Goal: Information Seeking & Learning: Learn about a topic

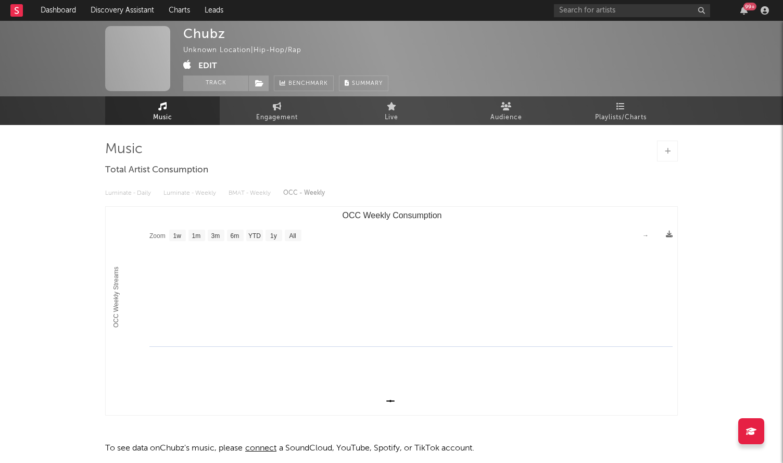
select select "1w"
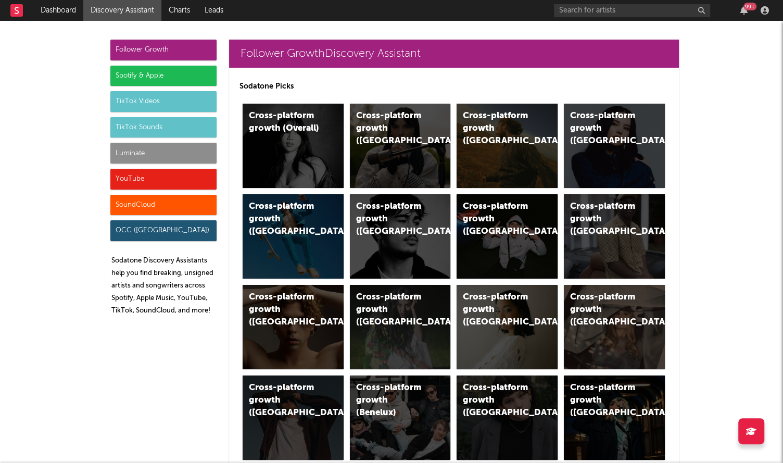
scroll to position [4751, 0]
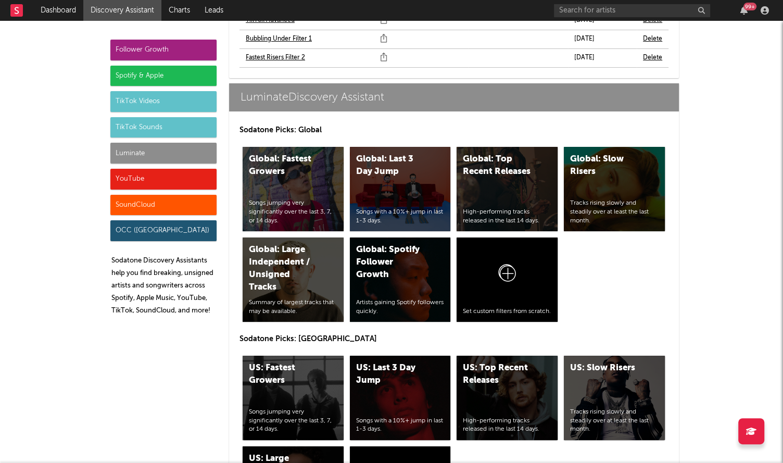
click at [170, 152] on div "Luminate" at bounding box center [163, 153] width 106 height 21
click at [270, 362] on div "US: Fastest Growers" at bounding box center [284, 374] width 71 height 25
click at [487, 365] on div "US: Top Recent Releases High-performing tracks released in the last 14 days." at bounding box center [507, 398] width 101 height 84
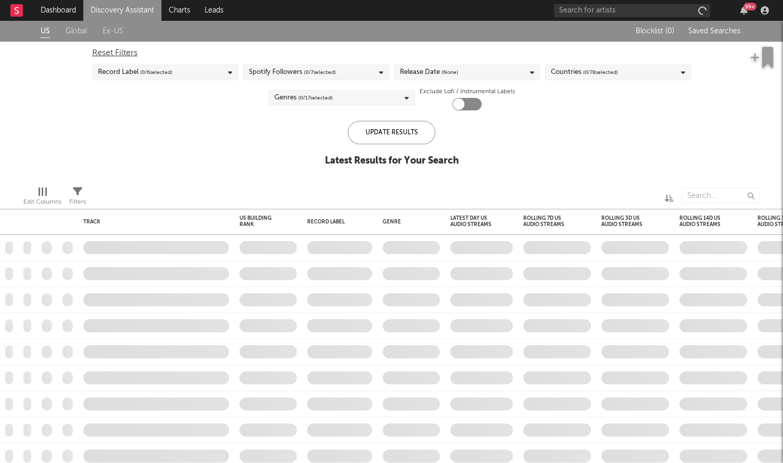
checkbox input "true"
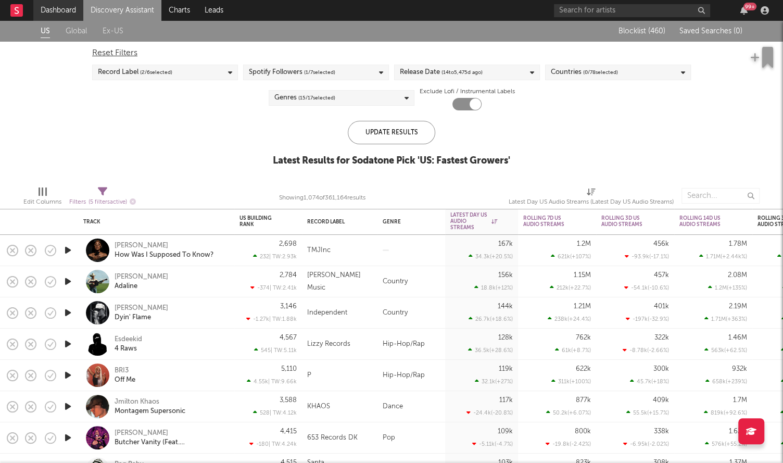
click at [57, 14] on link "Dashboard" at bounding box center [58, 10] width 50 height 21
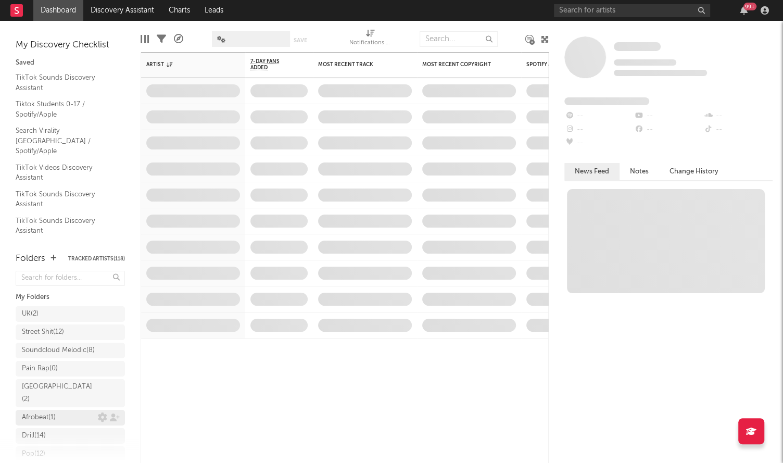
scroll to position [192, 0]
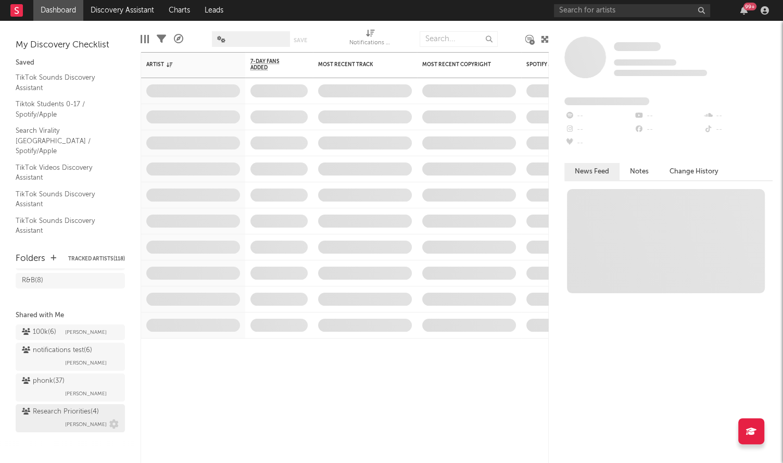
click at [45, 416] on div "Research Priorities ( 4 )" at bounding box center [60, 412] width 77 height 13
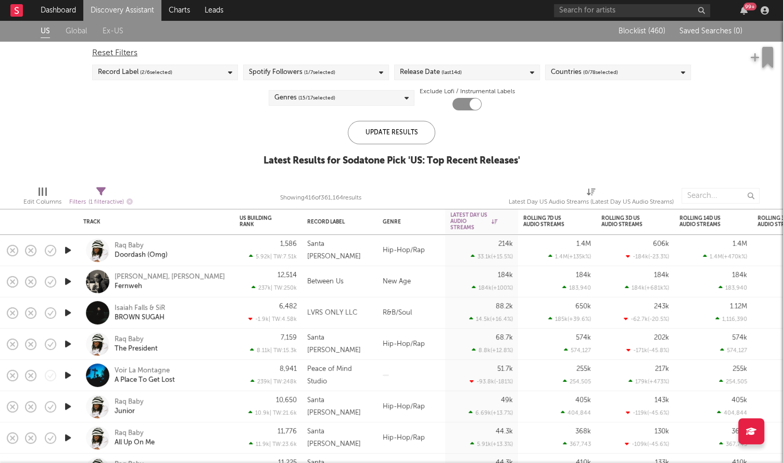
click at [451, 73] on span "(last 14 d)" at bounding box center [452, 72] width 20 height 13
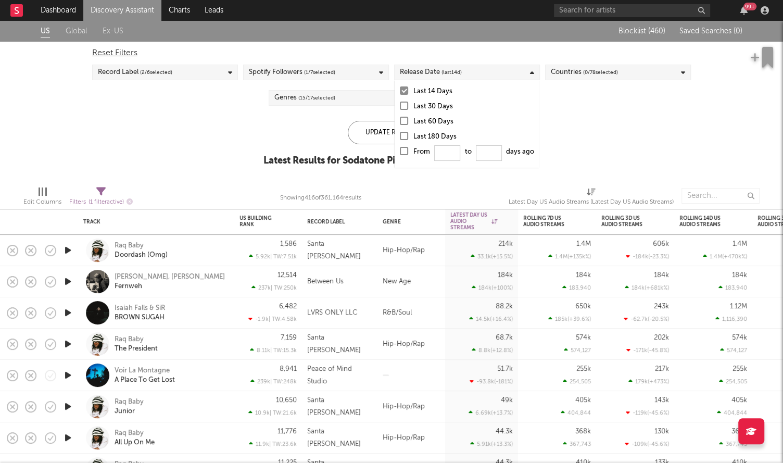
click at [403, 148] on div at bounding box center [404, 151] width 8 height 8
click at [400, 148] on input "From to days ago" at bounding box center [400, 154] width 0 height 17
click at [444, 152] on input "From to days ago" at bounding box center [447, 153] width 26 height 16
type input "0"
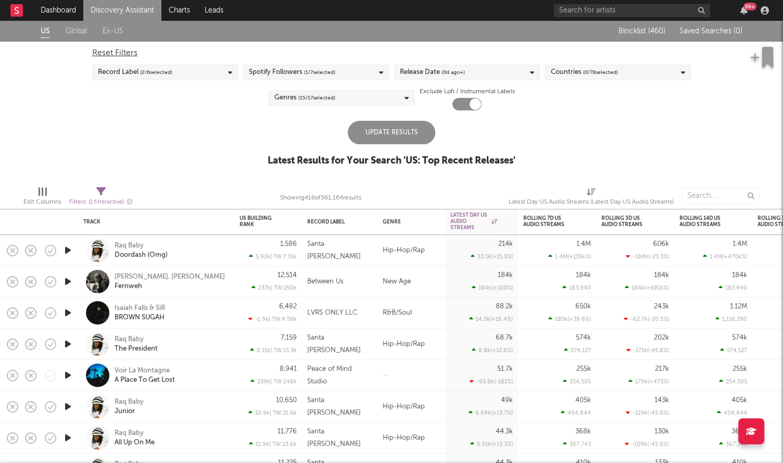
click at [352, 136] on div "Update Results" at bounding box center [392, 132] width 88 height 23
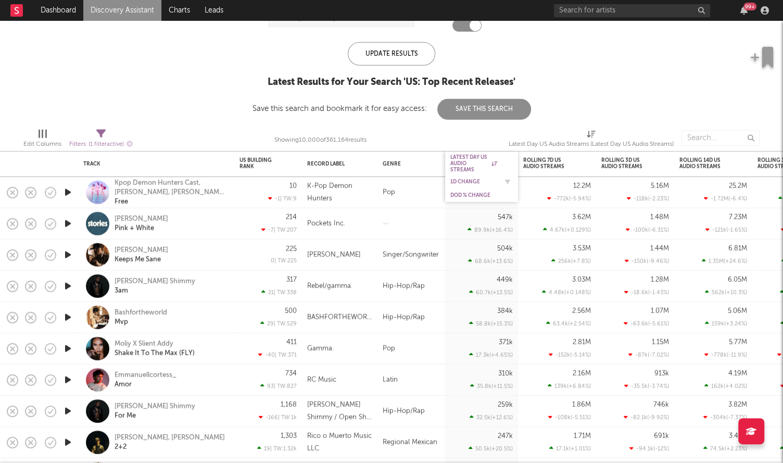
click at [466, 181] on div "1D Change" at bounding box center [474, 182] width 47 height 6
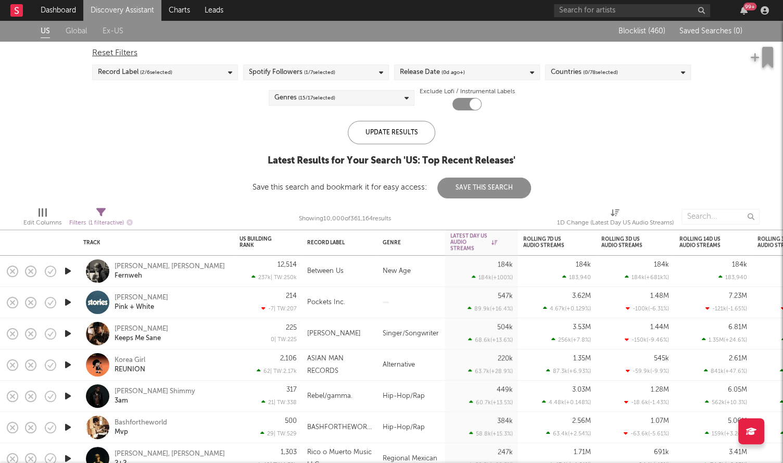
click at [142, 2] on link "Discovery Assistant" at bounding box center [122, 10] width 78 height 21
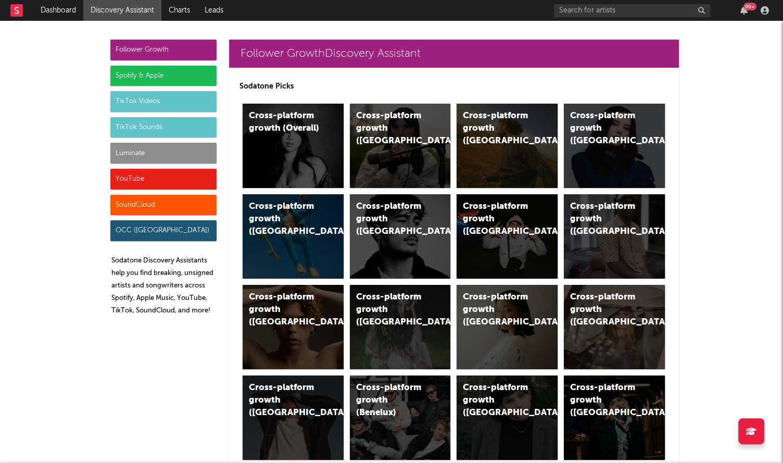
click at [170, 161] on div "Luminate" at bounding box center [163, 153] width 106 height 21
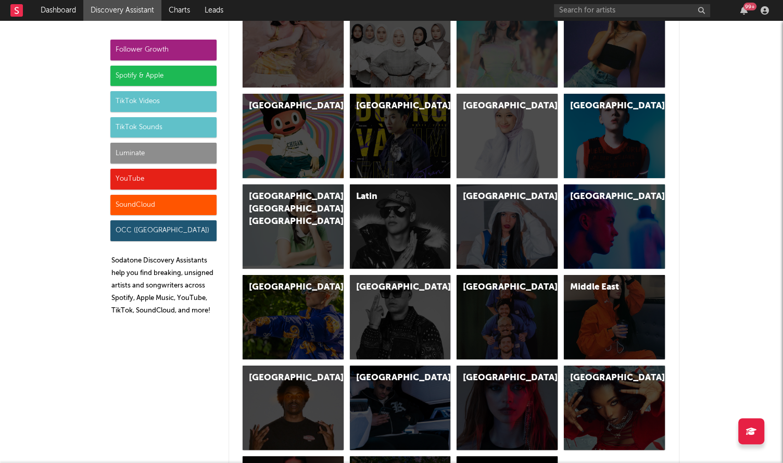
scroll to position [4751, 0]
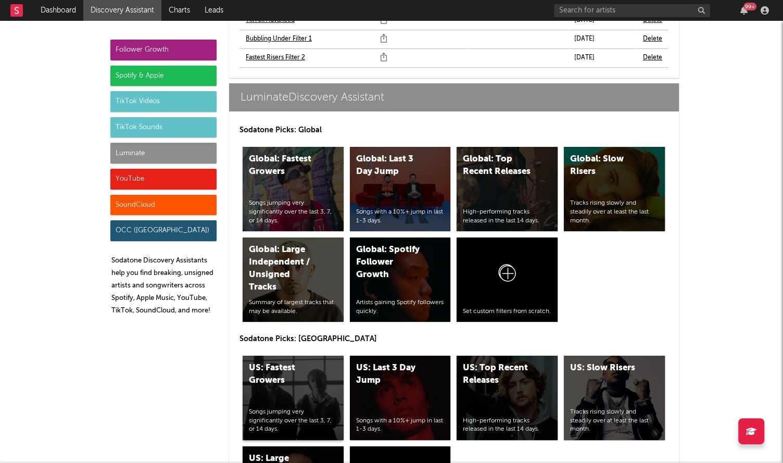
click at [290, 358] on div "US: Fastest Growers Songs jumping very significantly over the last 3, 7, or 14 …" at bounding box center [293, 398] width 101 height 84
click at [496, 366] on div "US: Top Recent Releases High-performing tracks released in the last 14 days." at bounding box center [507, 398] width 101 height 84
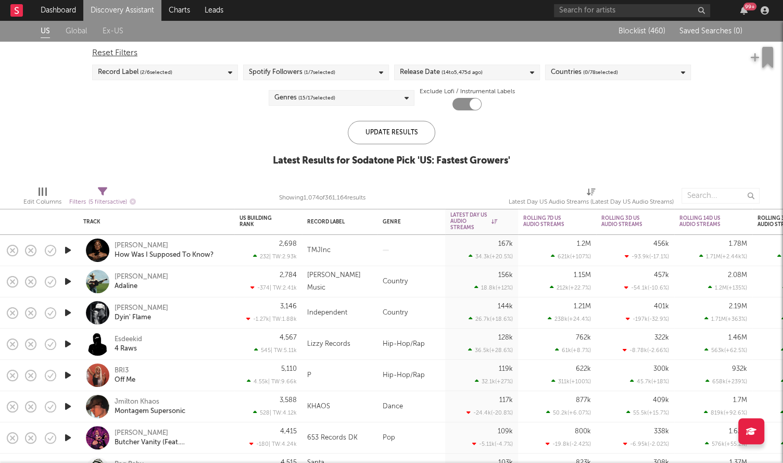
click at [445, 74] on span "( 14 to 5,475 d ago)" at bounding box center [462, 72] width 41 height 13
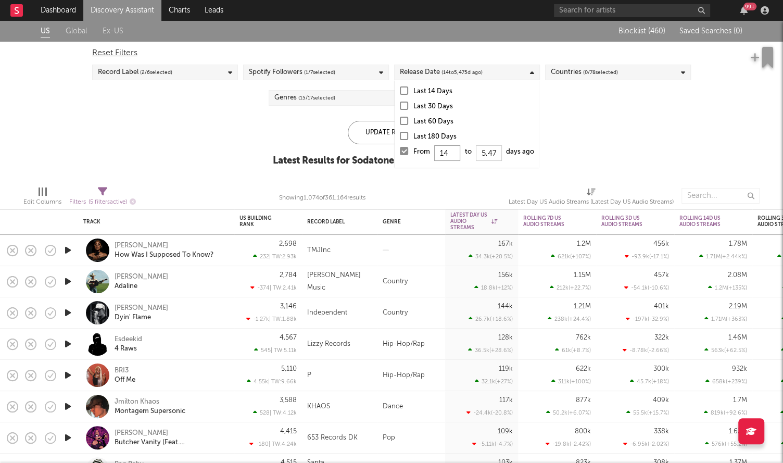
click at [453, 154] on input "14" at bounding box center [447, 153] width 26 height 16
type input "1"
type input "0"
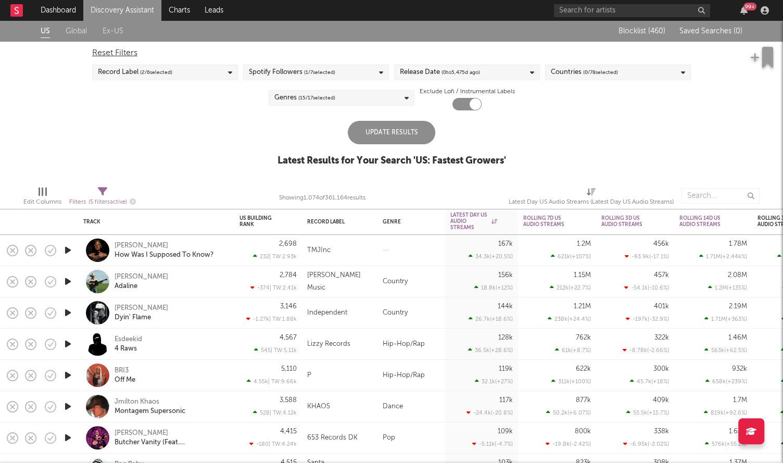
click at [381, 131] on div "Update Results" at bounding box center [392, 132] width 88 height 23
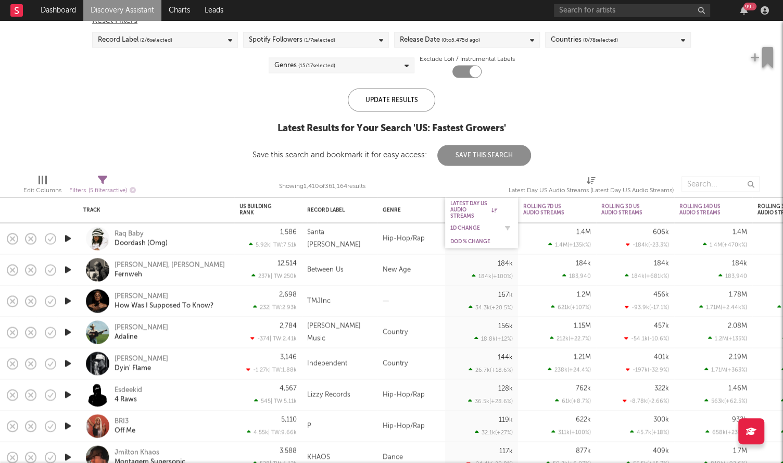
click at [473, 223] on div "1D Change" at bounding box center [482, 228] width 63 height 10
click at [466, 227] on div "1D Change" at bounding box center [474, 228] width 47 height 6
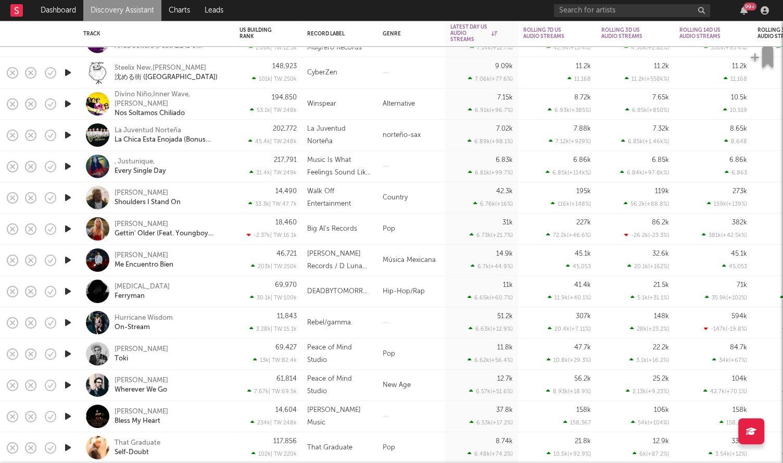
click at [69, 165] on icon "button" at bounding box center [68, 166] width 11 height 13
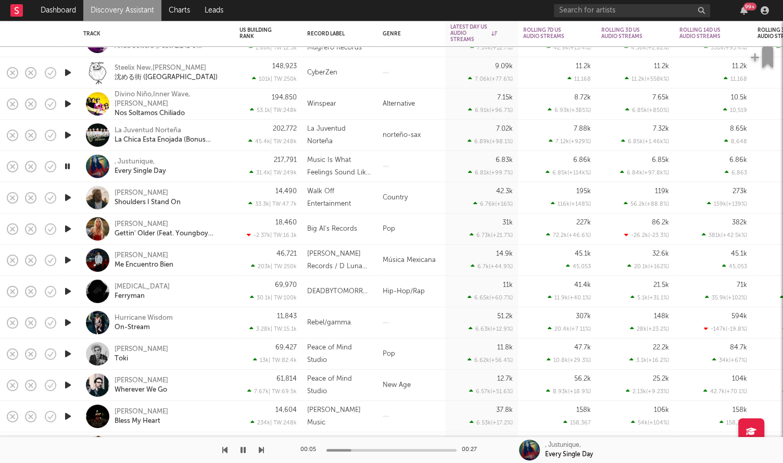
click at [68, 166] on icon "button" at bounding box center [68, 166] width 10 height 13
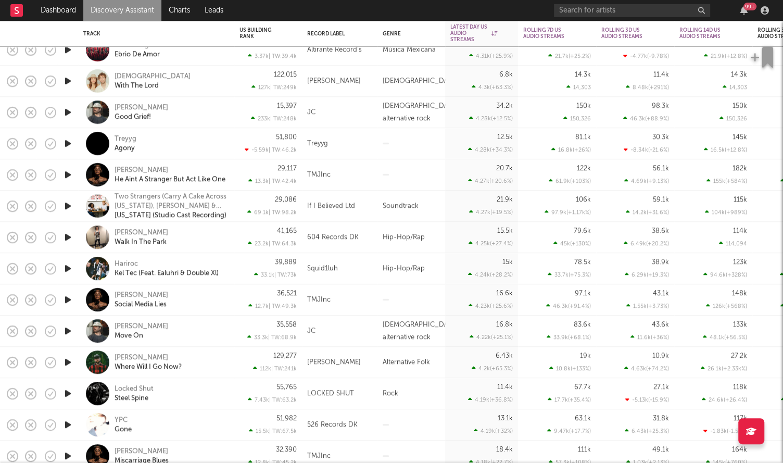
click at [67, 300] on icon "button" at bounding box center [68, 299] width 11 height 13
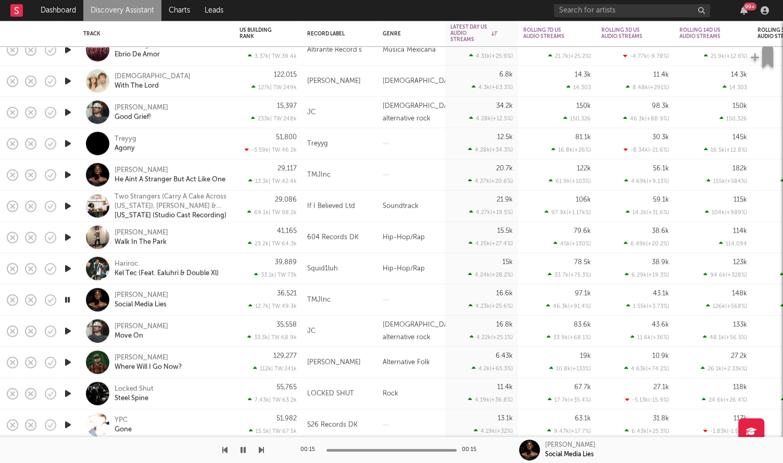
click at [66, 170] on icon "button" at bounding box center [68, 174] width 11 height 13
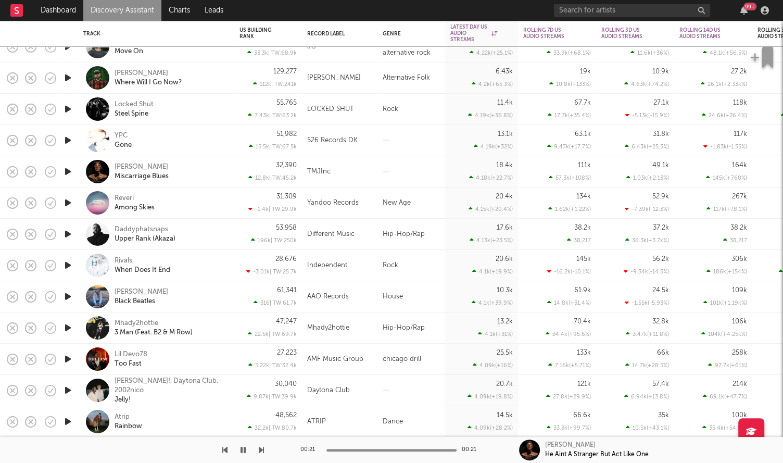
click at [69, 172] on icon "button" at bounding box center [68, 171] width 11 height 13
click at [69, 173] on icon "button" at bounding box center [68, 171] width 10 height 13
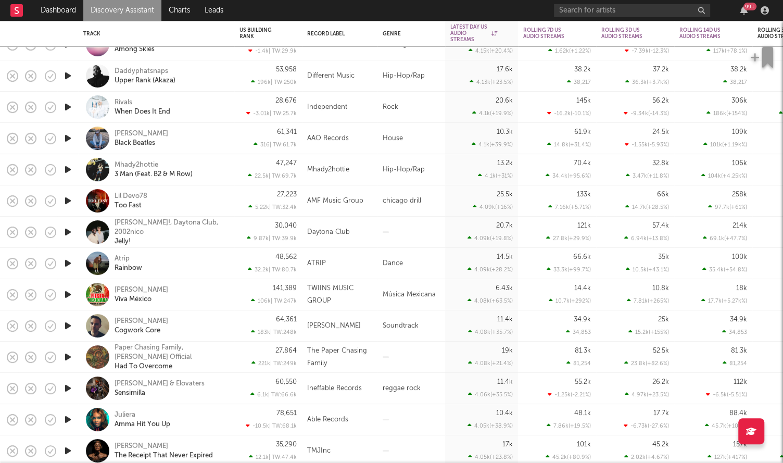
click at [67, 166] on icon "button" at bounding box center [68, 169] width 11 height 13
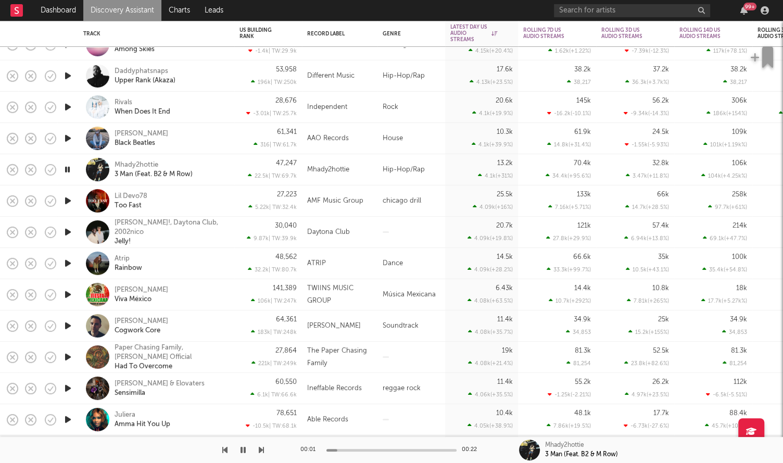
click at [68, 170] on icon "button" at bounding box center [68, 169] width 10 height 13
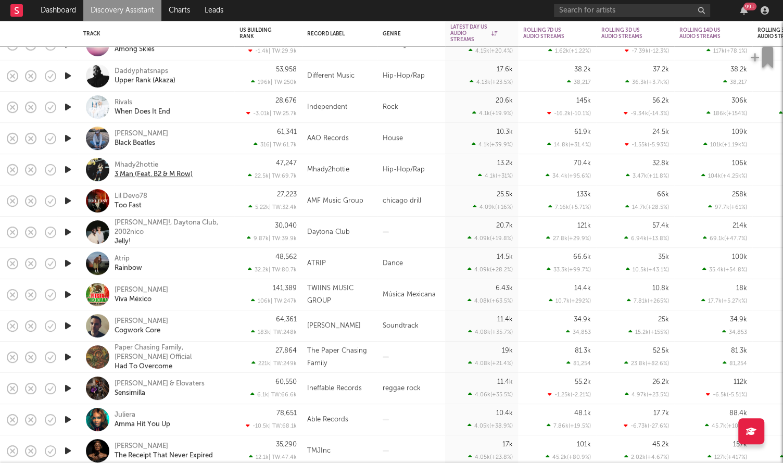
click at [143, 172] on div "3 Man (Feat. B2 & M Row)" at bounding box center [154, 174] width 78 height 9
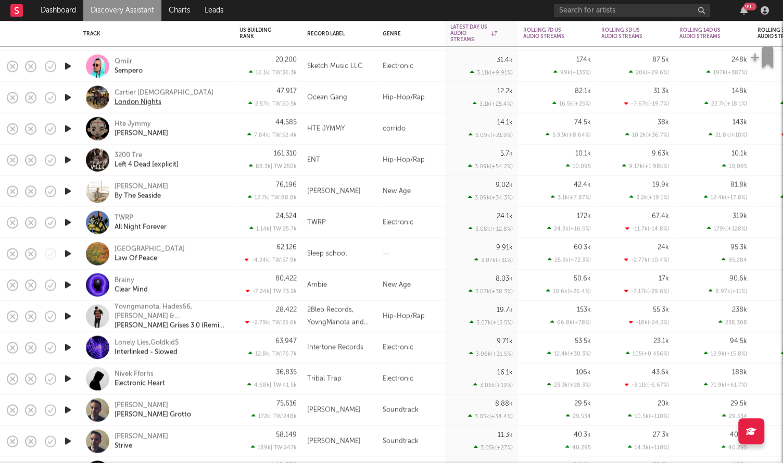
click at [140, 101] on div "London Nights" at bounding box center [138, 101] width 47 height 9
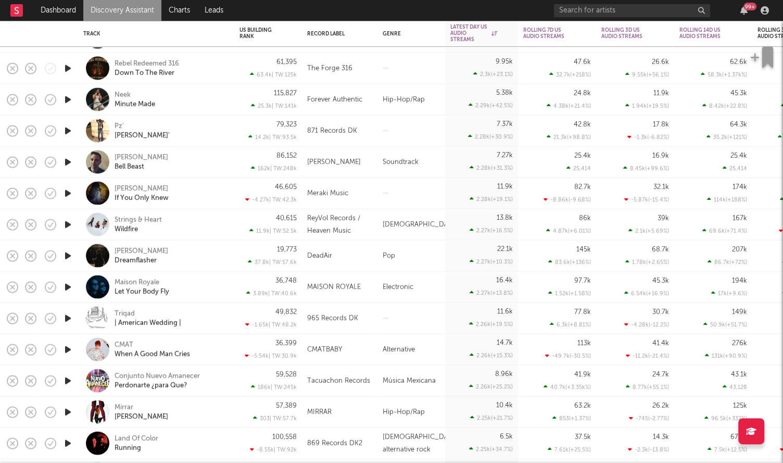
click at [67, 102] on icon "button" at bounding box center [68, 99] width 11 height 13
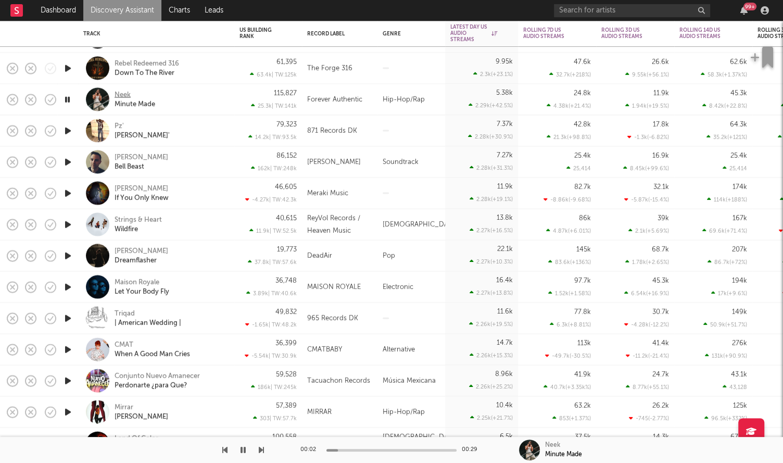
click at [120, 93] on div "Neek" at bounding box center [123, 94] width 16 height 9
click at [245, 450] on icon "button" at bounding box center [243, 450] width 5 height 8
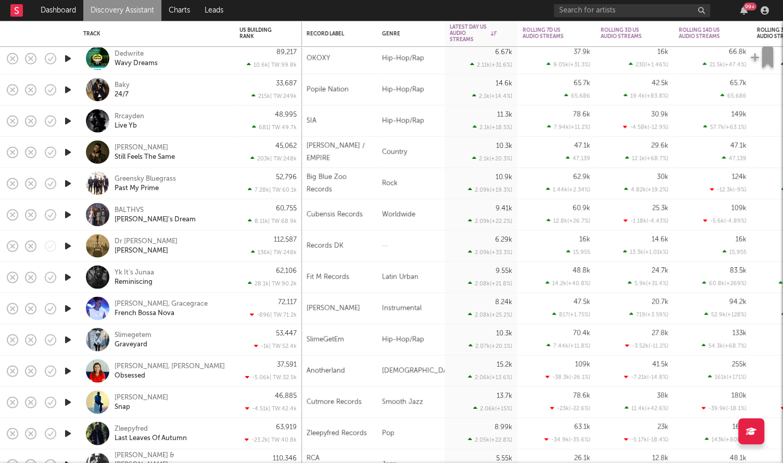
click at [69, 90] on icon "button" at bounding box center [68, 89] width 11 height 13
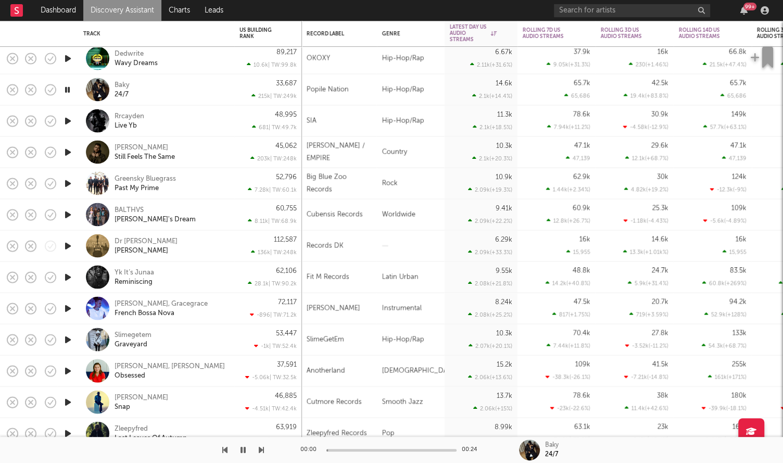
click at [68, 89] on icon "button" at bounding box center [68, 89] width 10 height 13
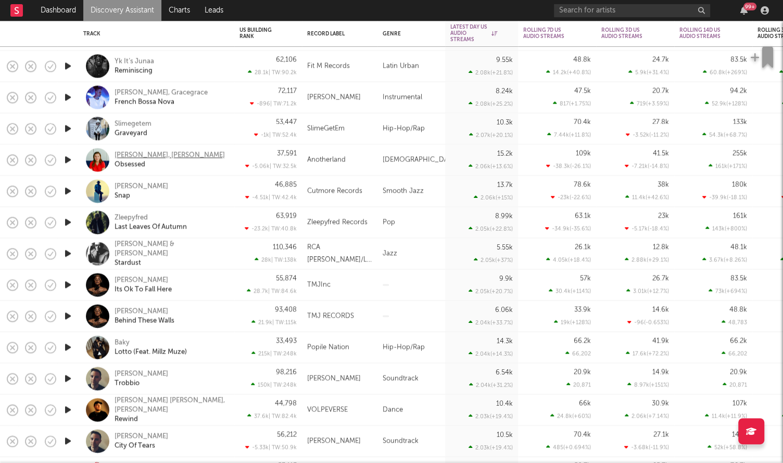
click at [138, 154] on div "Abbie Gamboa, Aodhan King" at bounding box center [170, 155] width 110 height 9
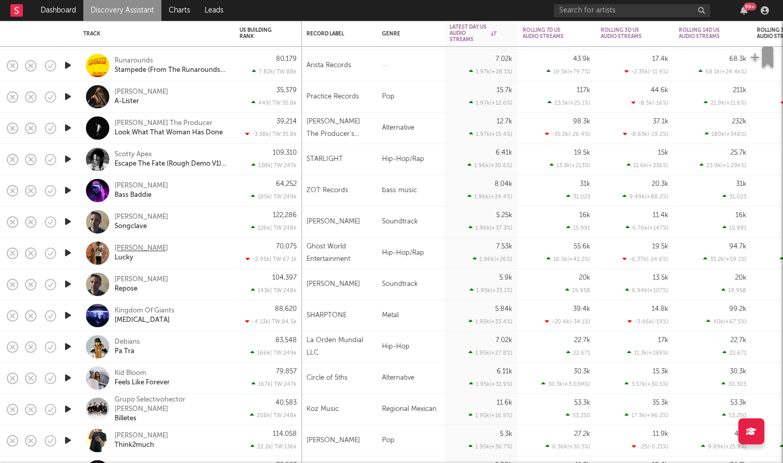
click at [125, 247] on div "Lil Nemo" at bounding box center [142, 248] width 54 height 9
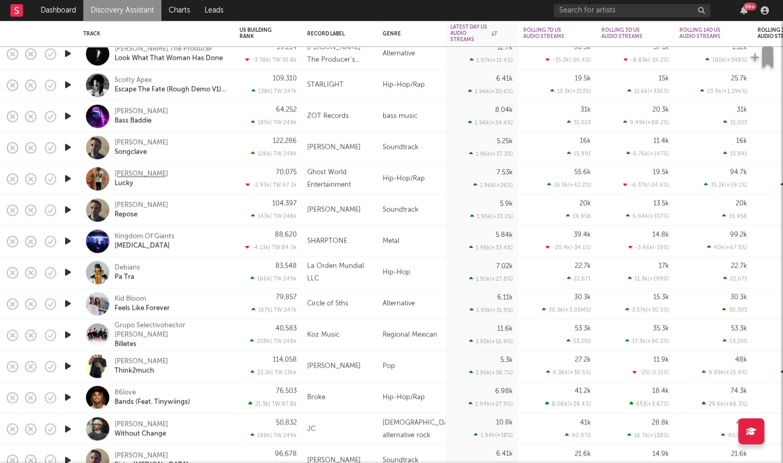
click at [126, 174] on div "Lil Nemo" at bounding box center [142, 173] width 54 height 9
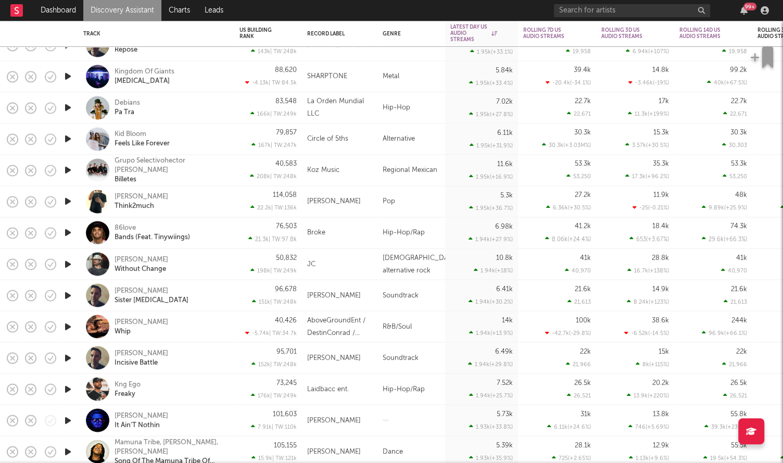
click at [69, 204] on icon "button" at bounding box center [68, 201] width 11 height 13
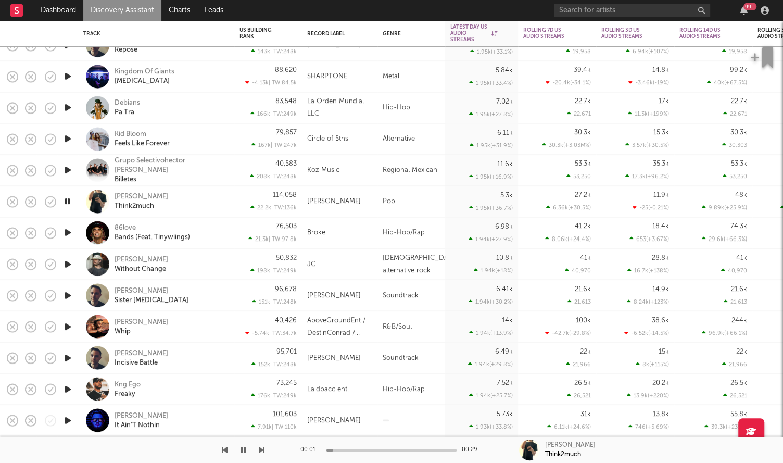
click at [68, 237] on icon "button" at bounding box center [68, 233] width 11 height 13
click at [64, 265] on icon "button" at bounding box center [68, 264] width 11 height 13
click at [68, 267] on icon "button" at bounding box center [68, 264] width 10 height 13
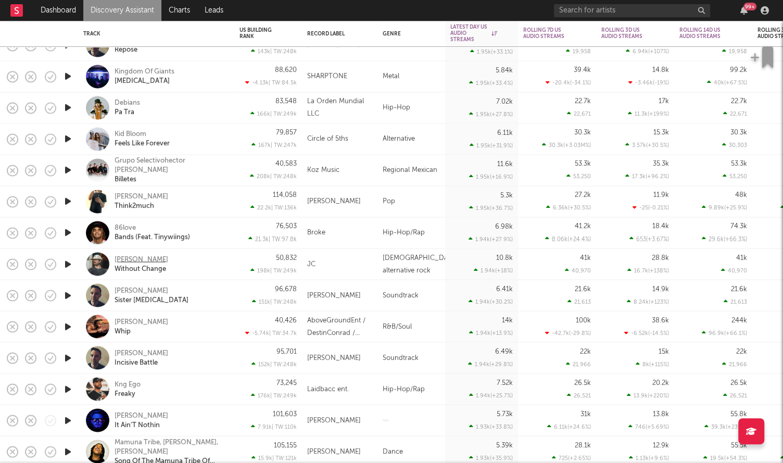
click at [136, 259] on div "Jervis Campbell" at bounding box center [142, 259] width 54 height 9
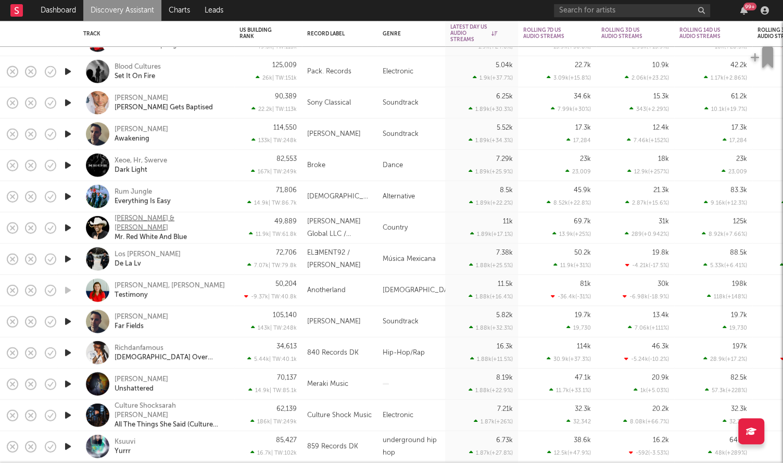
click at [153, 225] on div "Coffey Anderson & Drew Jacobs" at bounding box center [171, 223] width 112 height 19
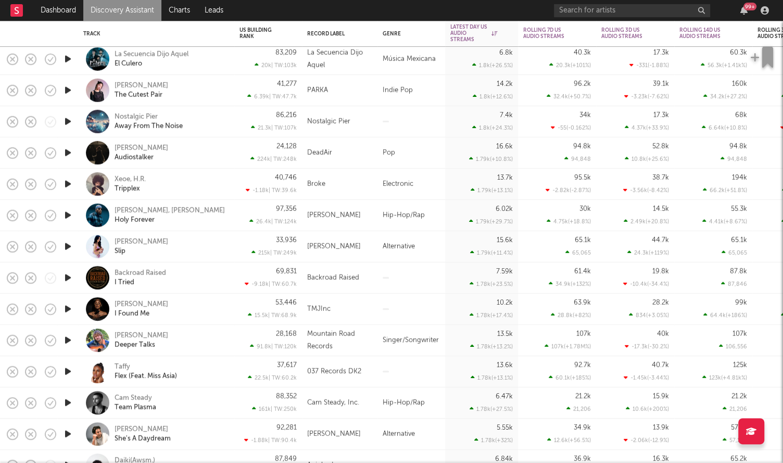
click at [66, 184] on icon "button" at bounding box center [68, 184] width 11 height 13
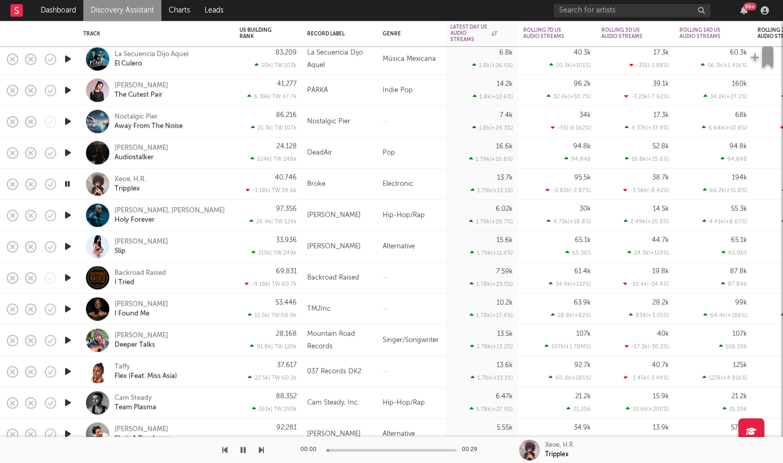
click at [66, 183] on icon "button" at bounding box center [68, 184] width 10 height 13
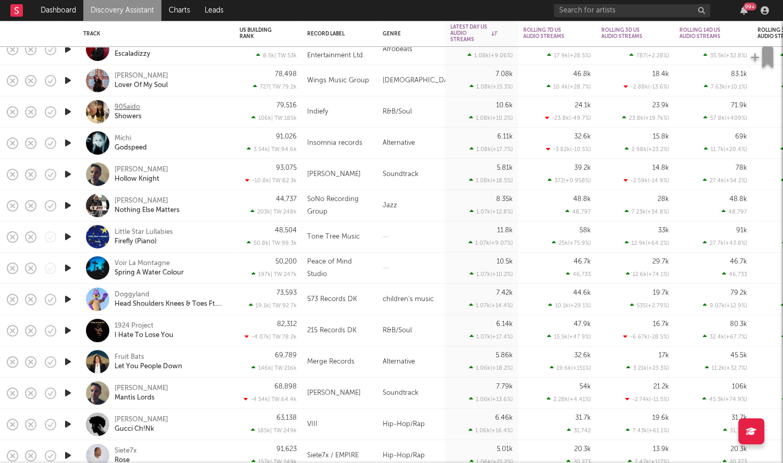
click at [126, 109] on div "905aido" at bounding box center [128, 107] width 26 height 9
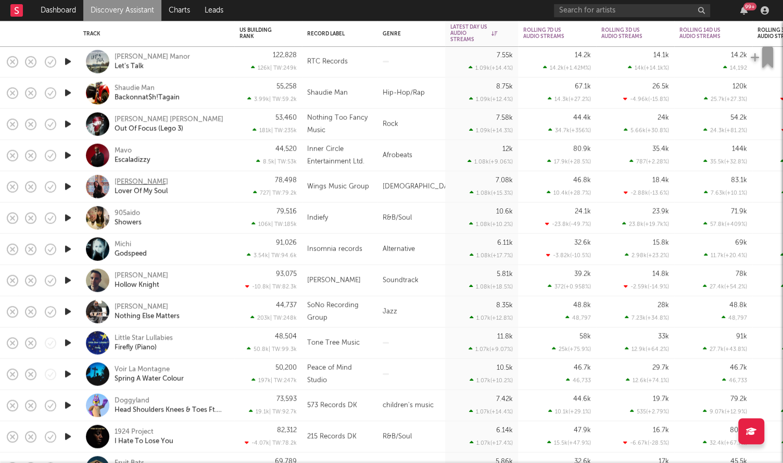
click at [133, 179] on div "Dâmares Gomes" at bounding box center [142, 181] width 54 height 9
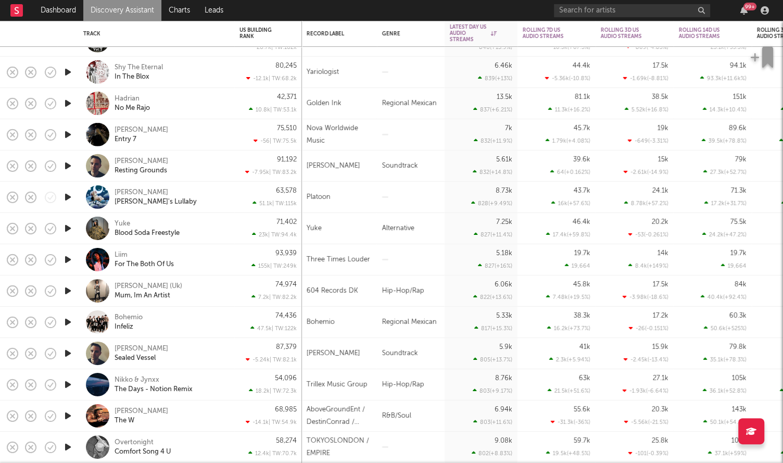
click at [69, 263] on icon "button" at bounding box center [68, 259] width 11 height 13
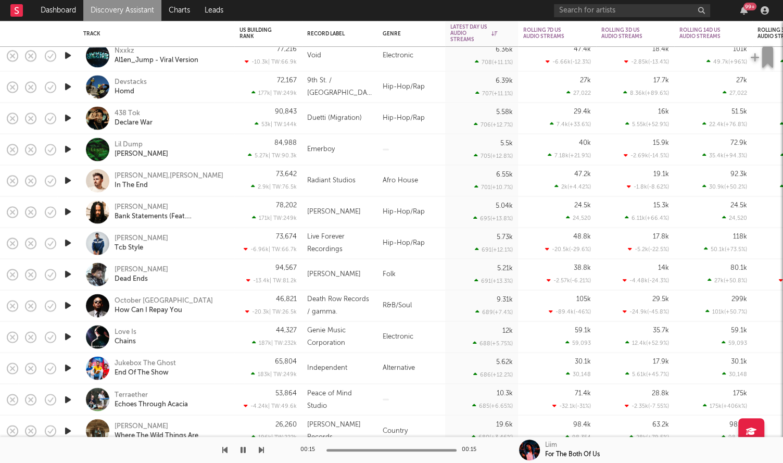
click at [69, 243] on icon "button" at bounding box center [68, 243] width 11 height 13
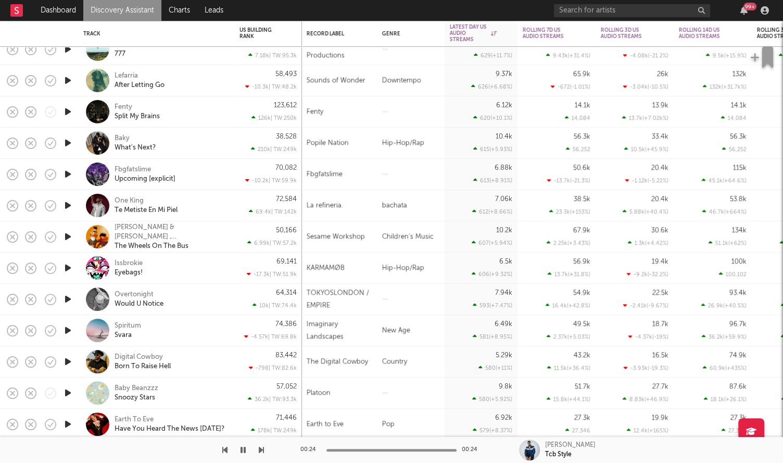
click at [65, 141] on icon "button" at bounding box center [68, 142] width 11 height 13
click at [364, 452] on div "00:01 00:17" at bounding box center [392, 450] width 182 height 26
click at [67, 142] on icon "button" at bounding box center [68, 142] width 10 height 13
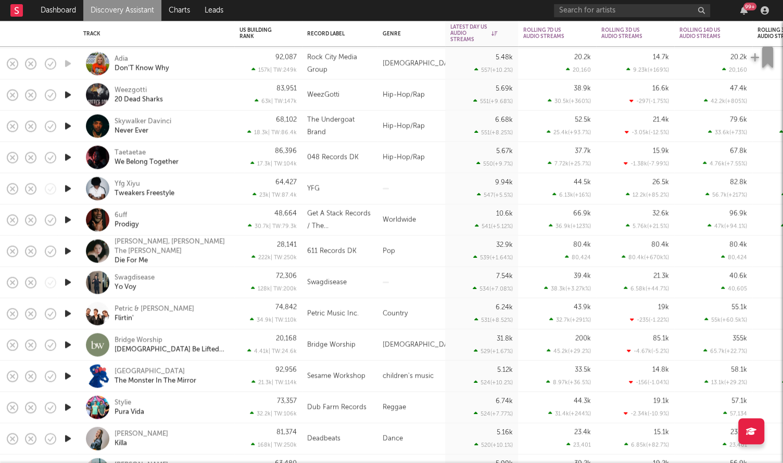
click at [68, 157] on icon "button" at bounding box center [68, 157] width 11 height 13
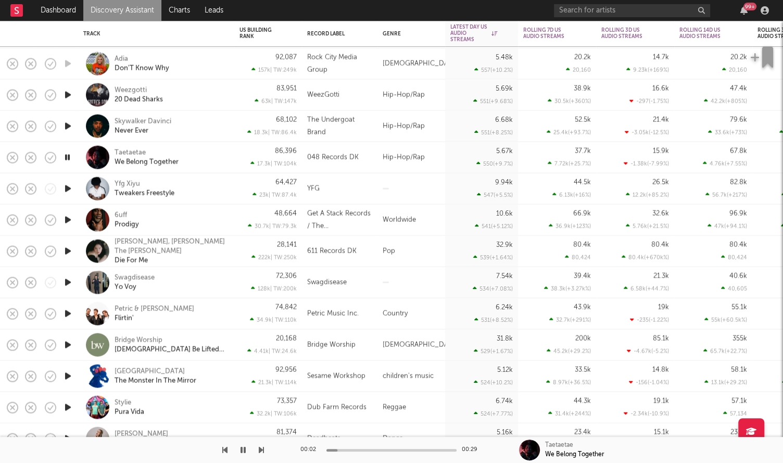
click at [69, 157] on icon "button" at bounding box center [68, 157] width 10 height 13
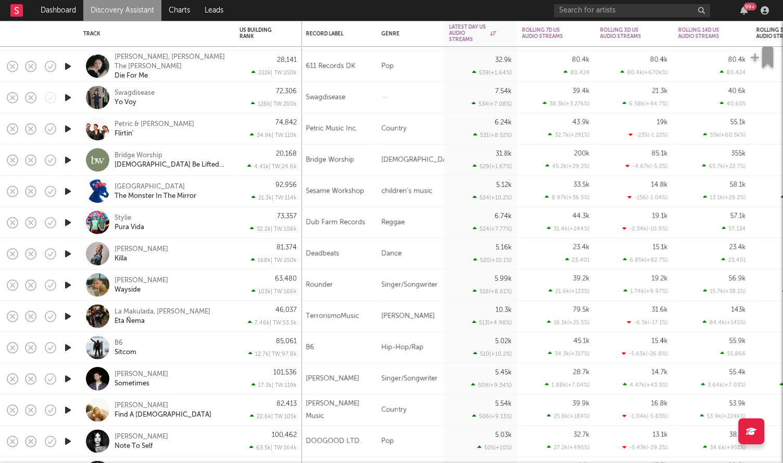
click at [61, 126] on div at bounding box center [67, 129] width 21 height 31
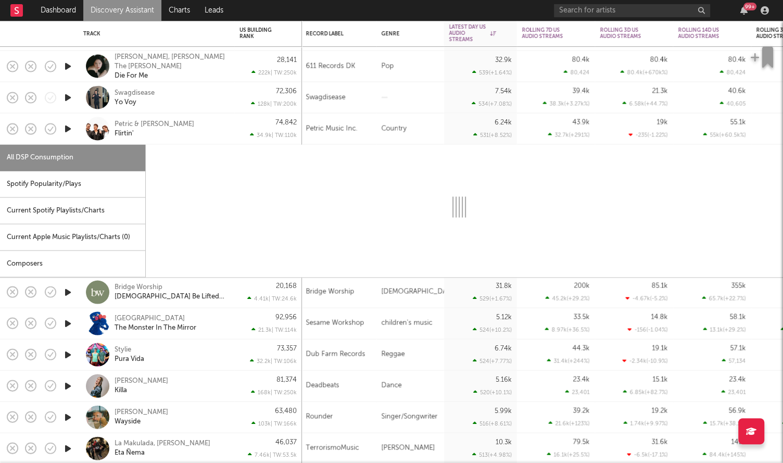
click at [66, 129] on icon "button" at bounding box center [68, 128] width 11 height 13
select select "6m"
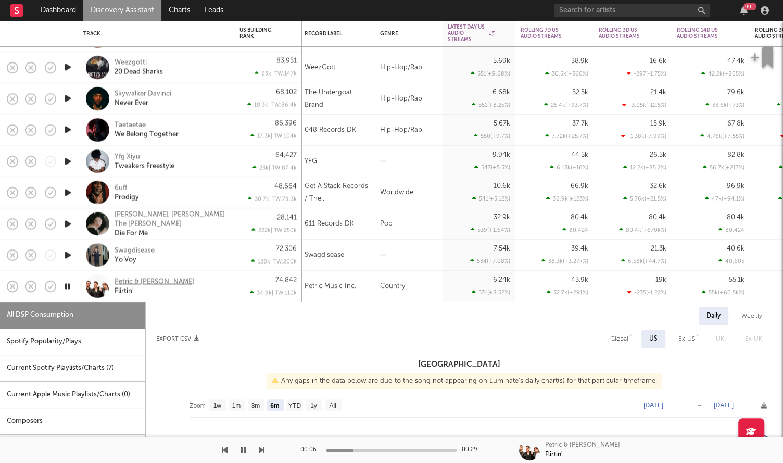
click at [133, 278] on div "Petric & Hayley Jensen" at bounding box center [155, 281] width 80 height 9
click at [69, 287] on icon "button" at bounding box center [68, 286] width 10 height 13
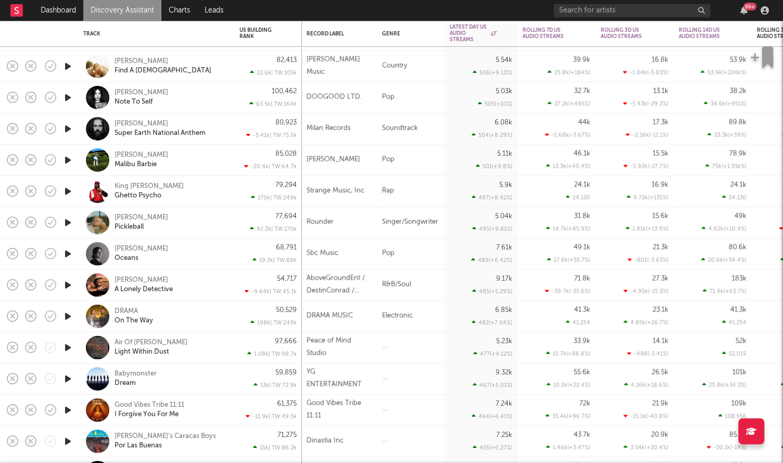
click at [70, 70] on icon "button" at bounding box center [68, 66] width 11 height 13
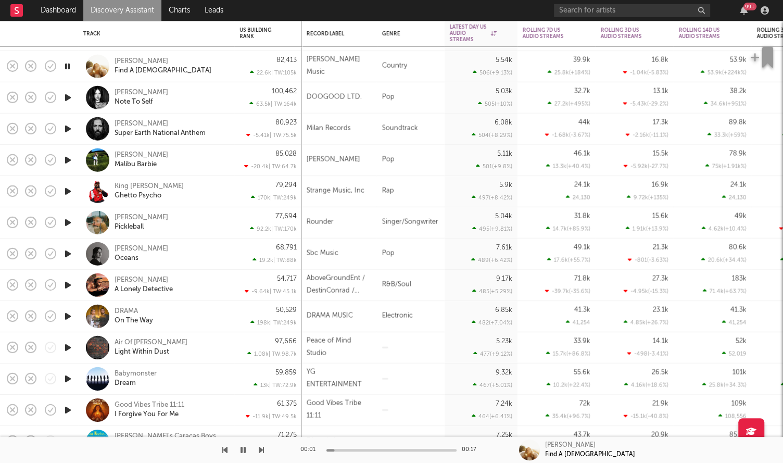
click at [70, 70] on icon "button" at bounding box center [68, 66] width 10 height 13
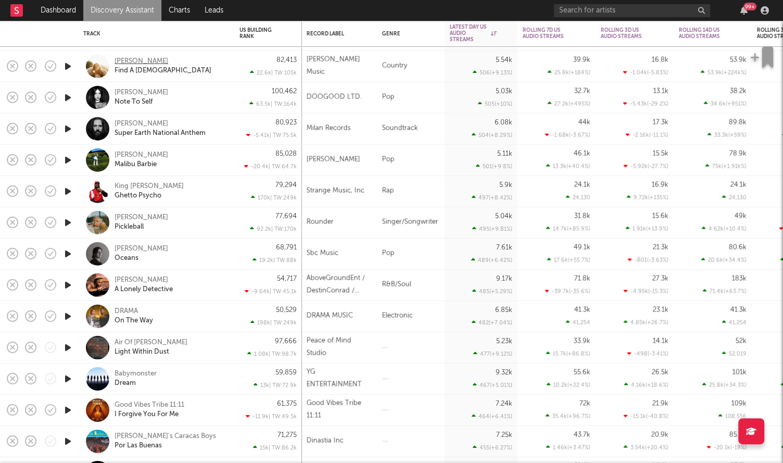
click at [139, 63] on div "Haleigh Martin" at bounding box center [142, 61] width 54 height 9
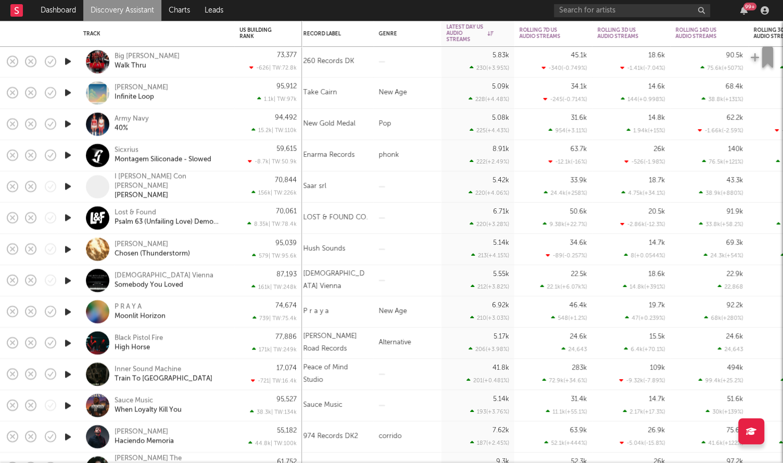
click at [70, 61] on icon "button" at bounding box center [68, 61] width 11 height 13
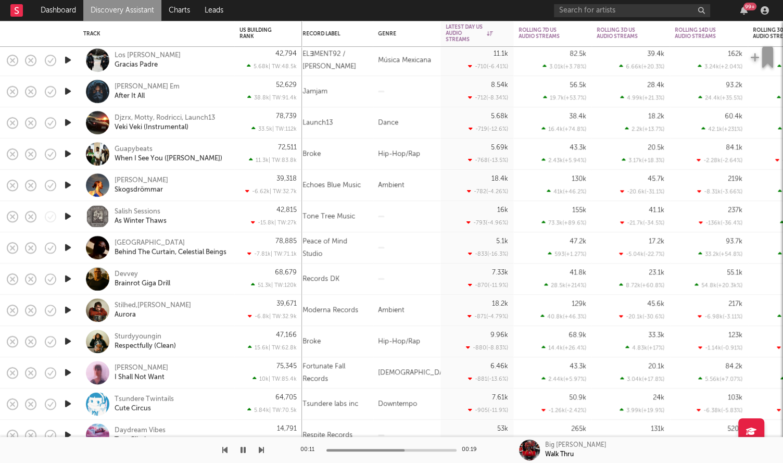
click at [242, 453] on icon "button" at bounding box center [243, 450] width 5 height 8
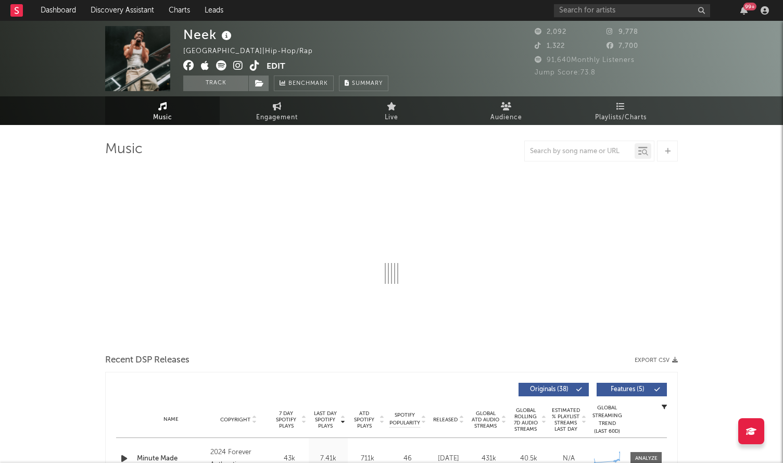
select select "6m"
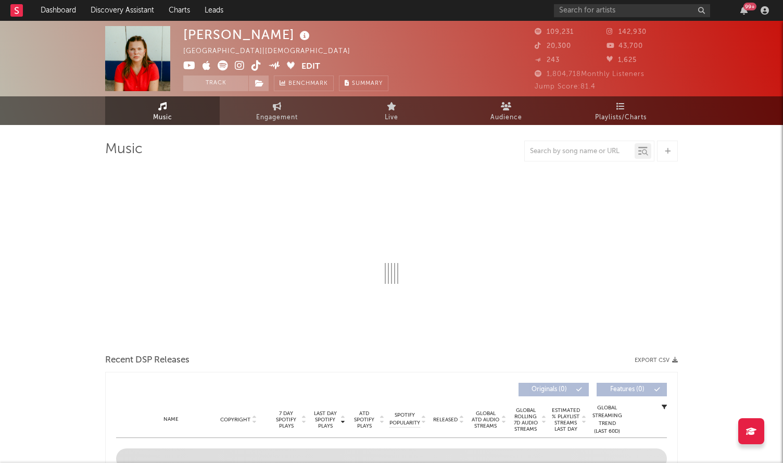
select select "6m"
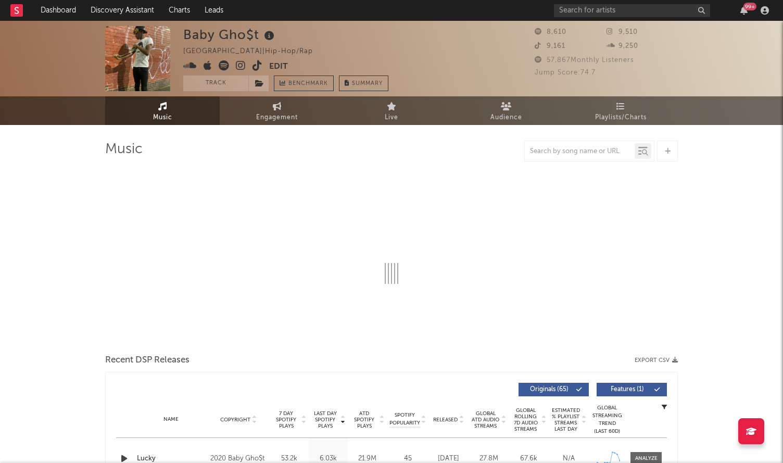
select select "6m"
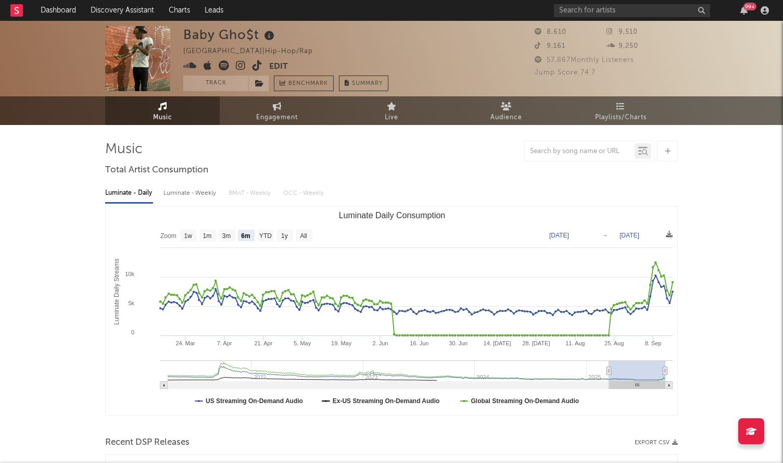
select select "6m"
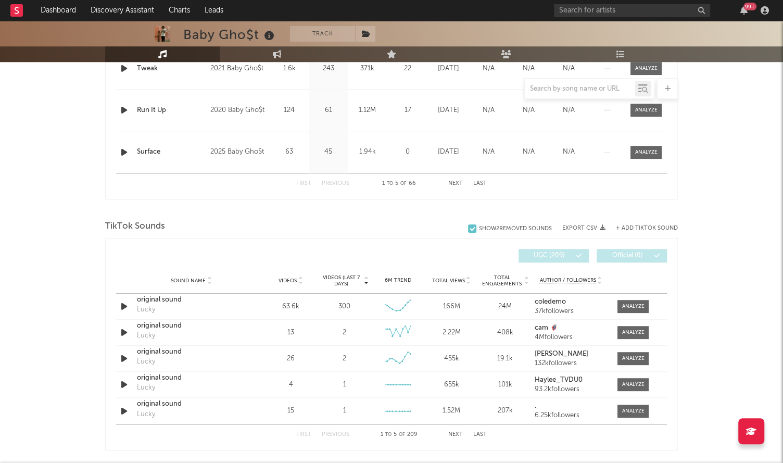
scroll to position [652, 0]
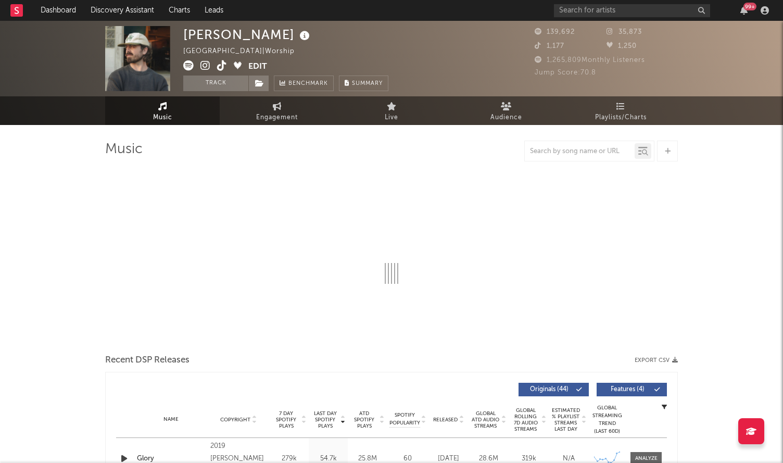
select select "6m"
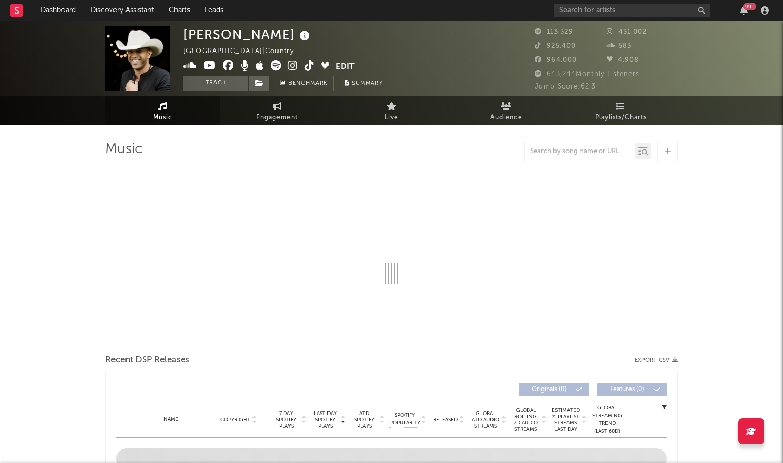
select select "6m"
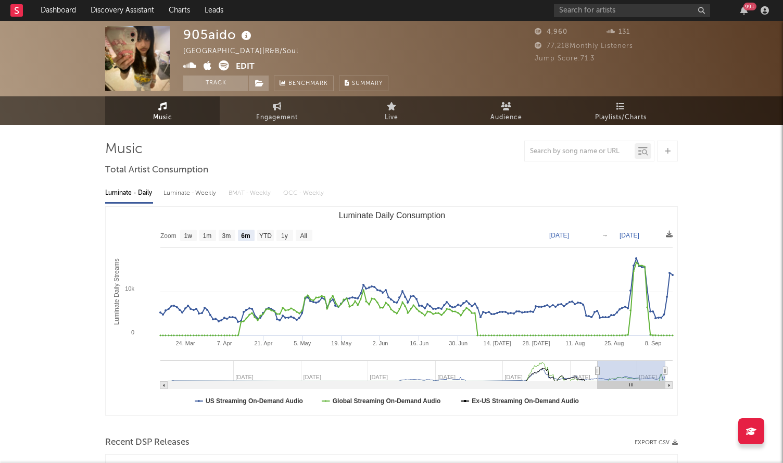
select select "6m"
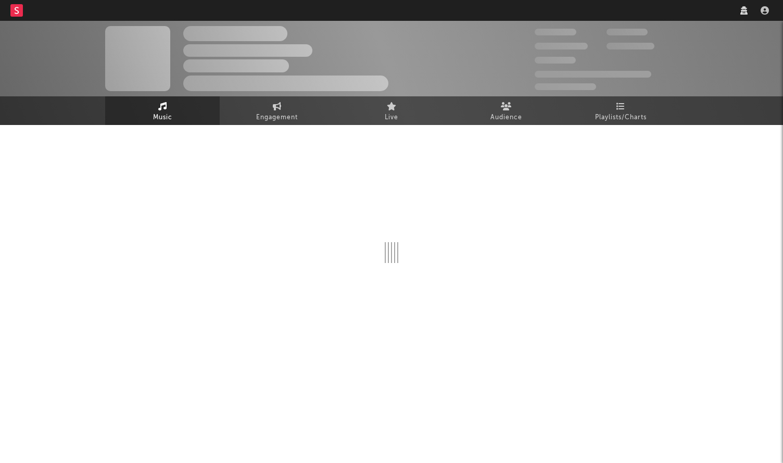
select select "6m"
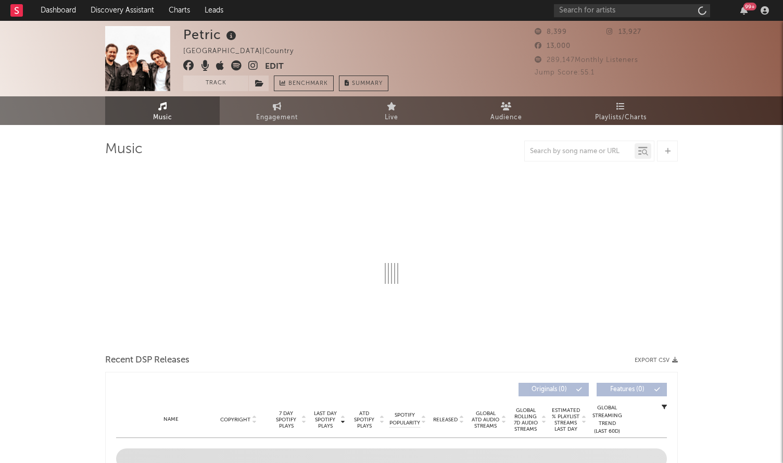
select select "6m"
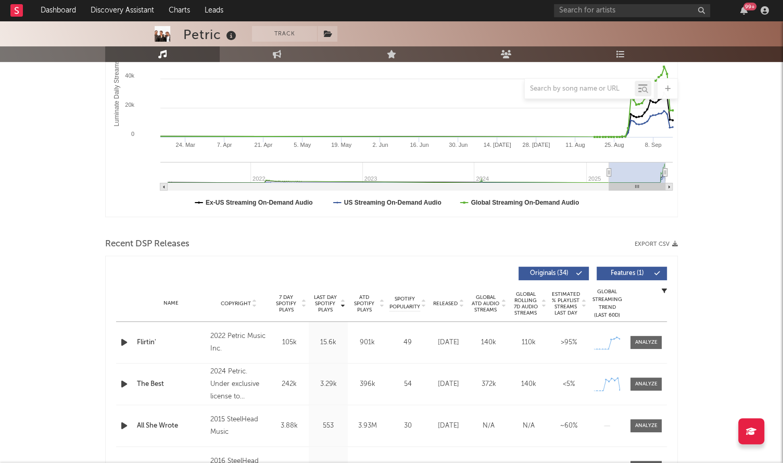
scroll to position [386, 0]
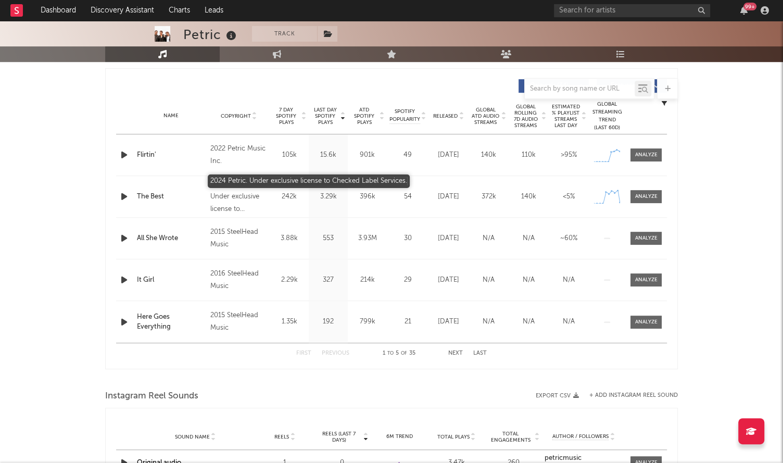
click at [229, 191] on div "2024 Petric. Under exclusive license to Checked Label Services." at bounding box center [238, 197] width 57 height 38
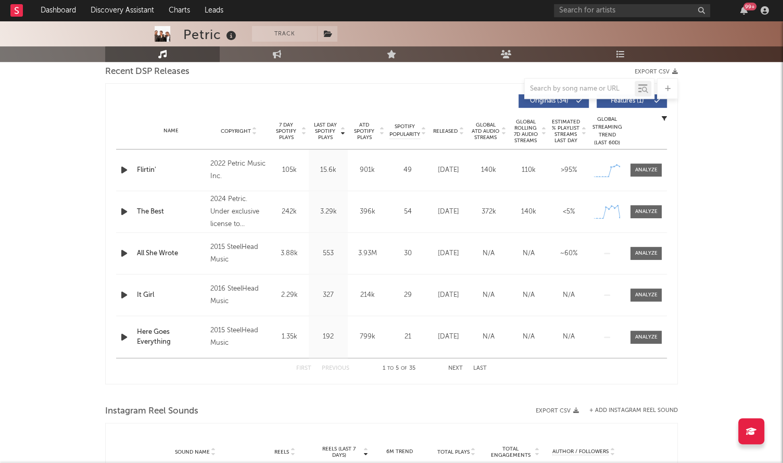
scroll to position [402, 0]
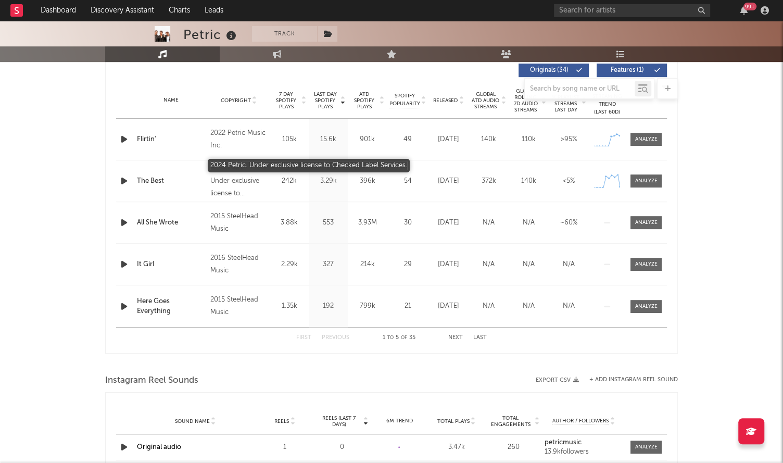
click at [226, 181] on div "2024 Petric. Under exclusive license to Checked Label Services." at bounding box center [238, 182] width 57 height 38
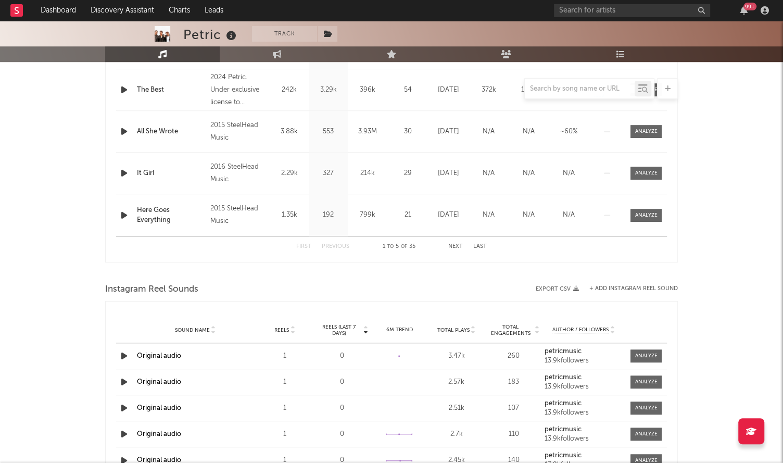
scroll to position [0, 0]
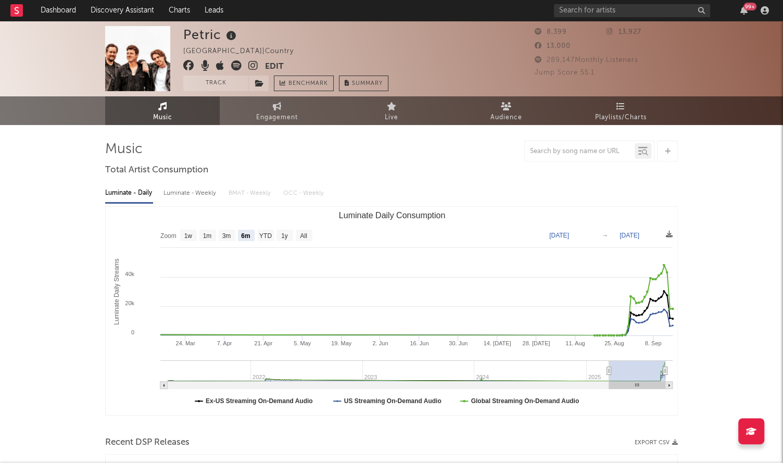
click at [238, 71] on link at bounding box center [236, 66] width 10 height 10
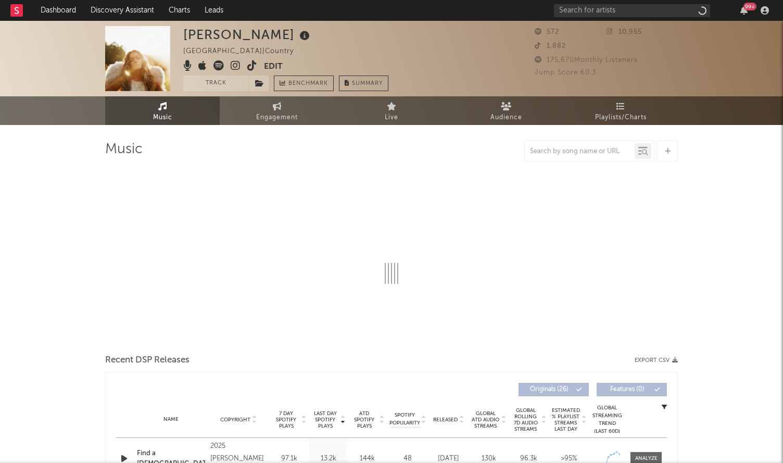
select select "6m"
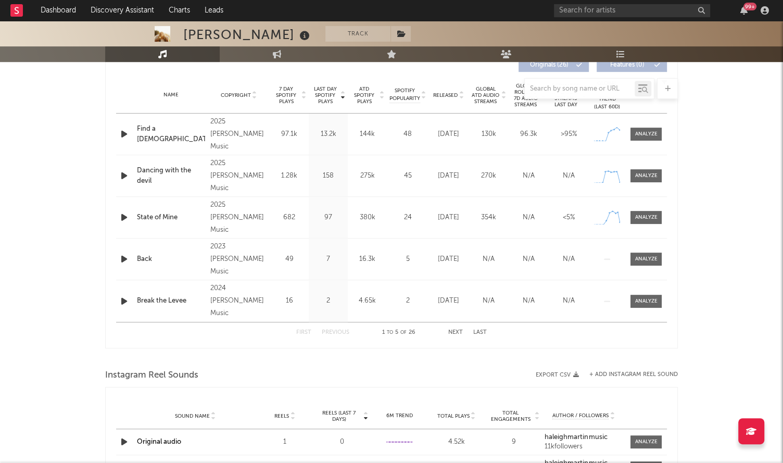
scroll to position [185, 0]
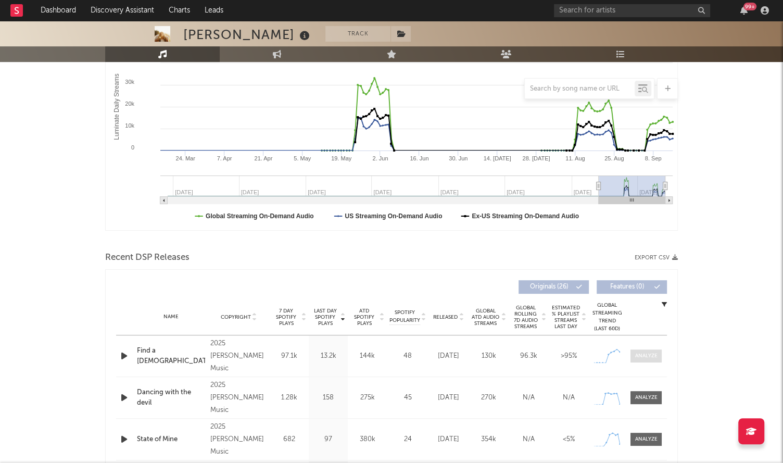
click at [649, 353] on div at bounding box center [646, 356] width 22 height 8
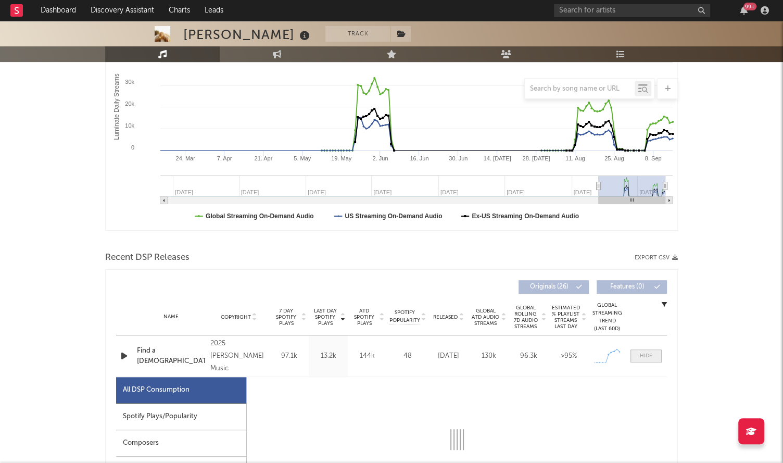
select select "1w"
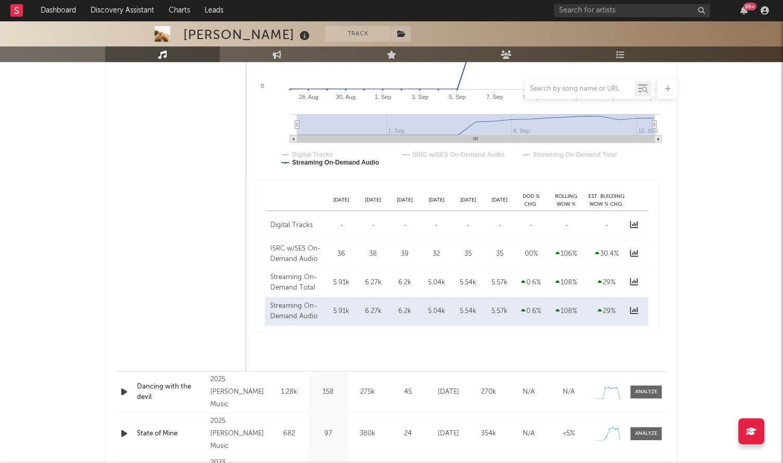
scroll to position [356, 0]
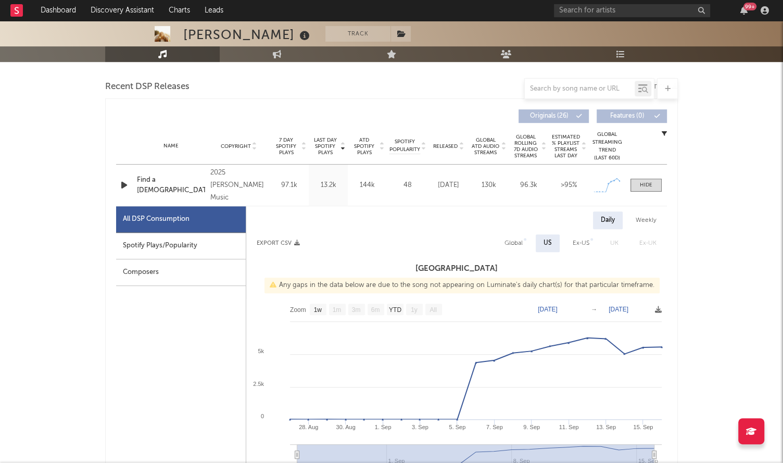
click at [162, 182] on div "Find a [DEMOGRAPHIC_DATA]" at bounding box center [171, 185] width 68 height 20
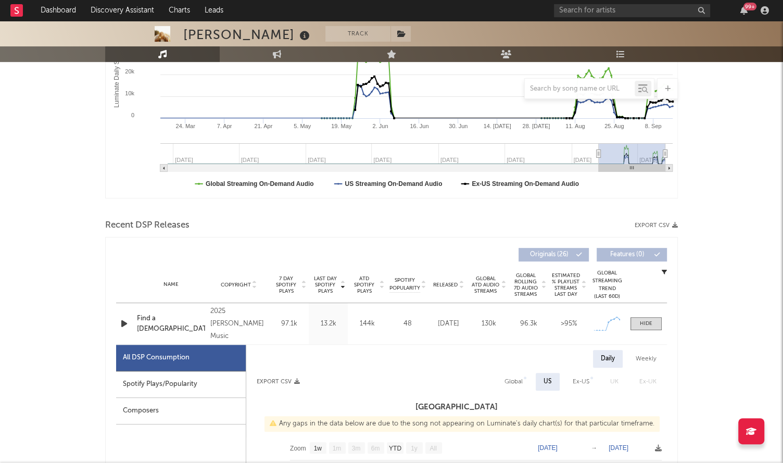
scroll to position [0, 0]
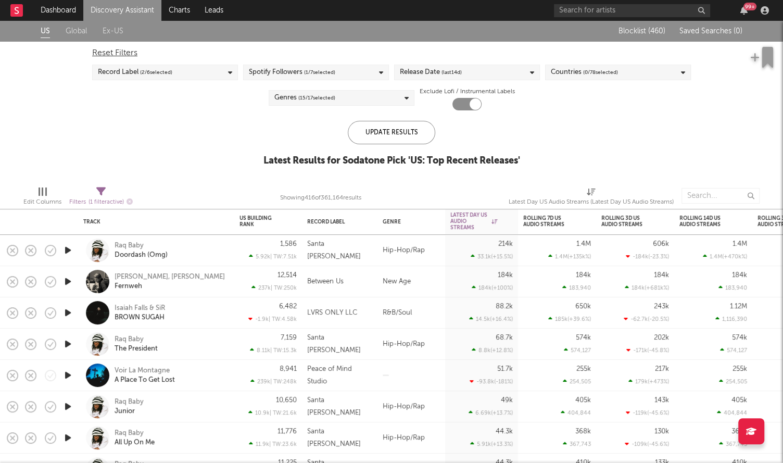
click at [451, 72] on span "(last 14 d)" at bounding box center [452, 72] width 20 height 13
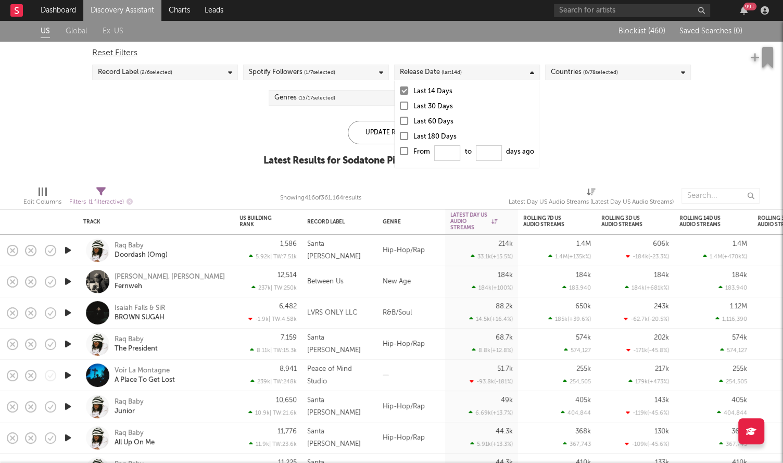
click at [405, 150] on div at bounding box center [404, 151] width 8 height 8
click at [400, 150] on input "From to days ago" at bounding box center [400, 154] width 0 height 17
click at [445, 153] on input "From to days ago" at bounding box center [447, 153] width 26 height 16
type input "0"
click at [378, 132] on div "Update Results" at bounding box center [392, 132] width 88 height 23
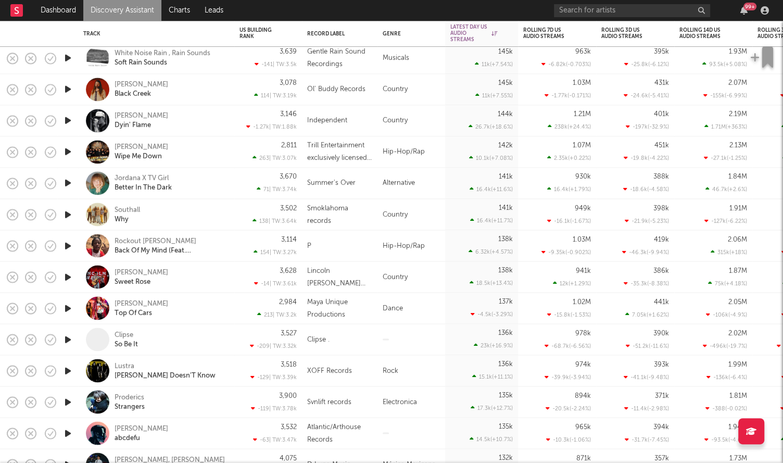
click at [68, 123] on icon "button" at bounding box center [68, 120] width 11 height 13
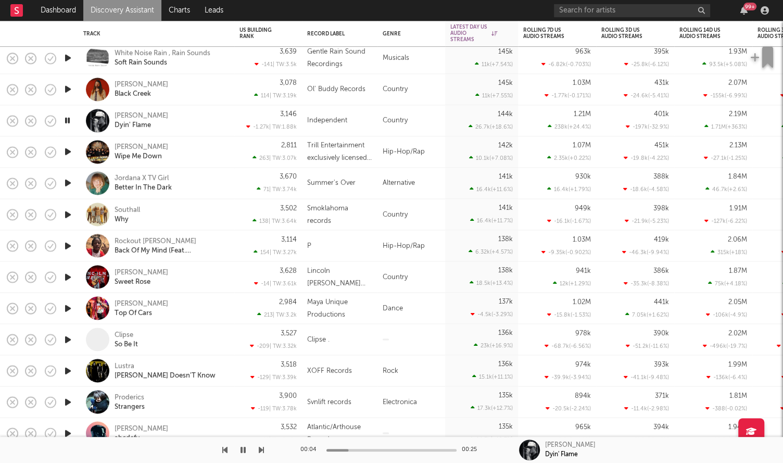
click at [68, 90] on icon "button" at bounding box center [68, 89] width 11 height 13
click at [68, 110] on div at bounding box center [67, 120] width 21 height 31
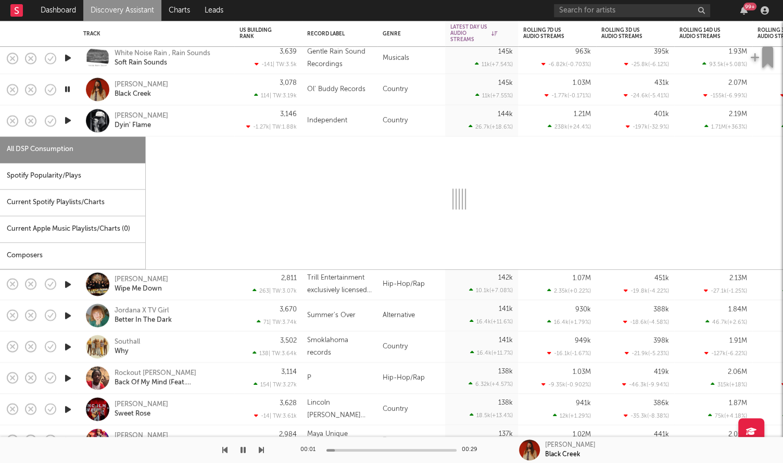
select select "6m"
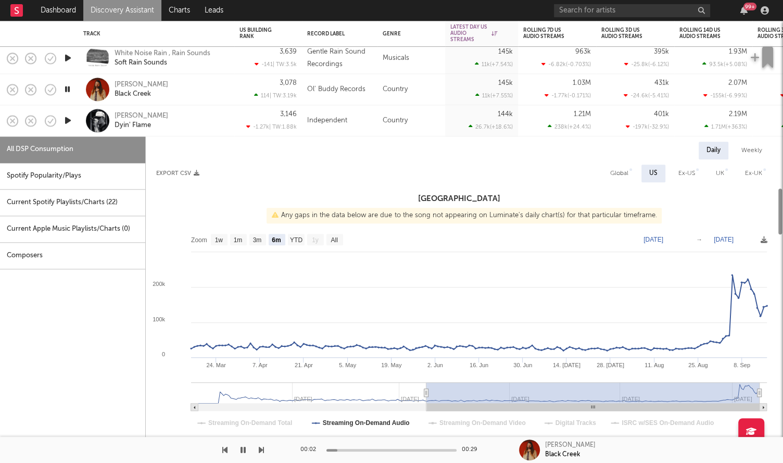
click at [84, 128] on div "Tayler Holder Dyin' Flame" at bounding box center [156, 120] width 146 height 31
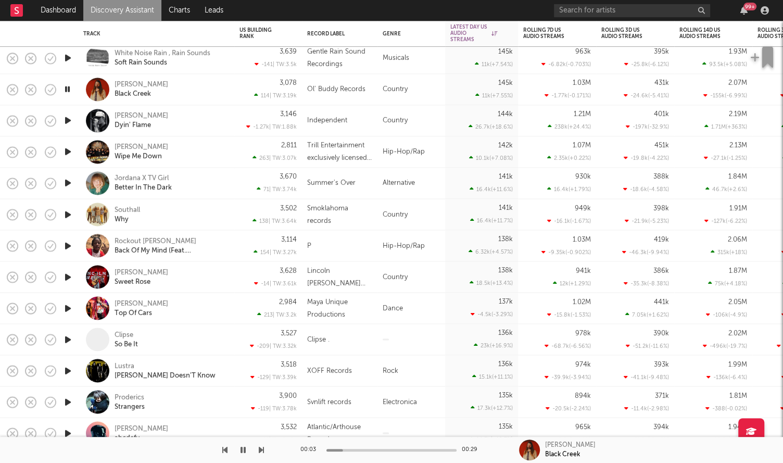
click at [72, 119] on icon "button" at bounding box center [68, 120] width 11 height 13
click at [67, 121] on icon "button" at bounding box center [68, 120] width 10 height 13
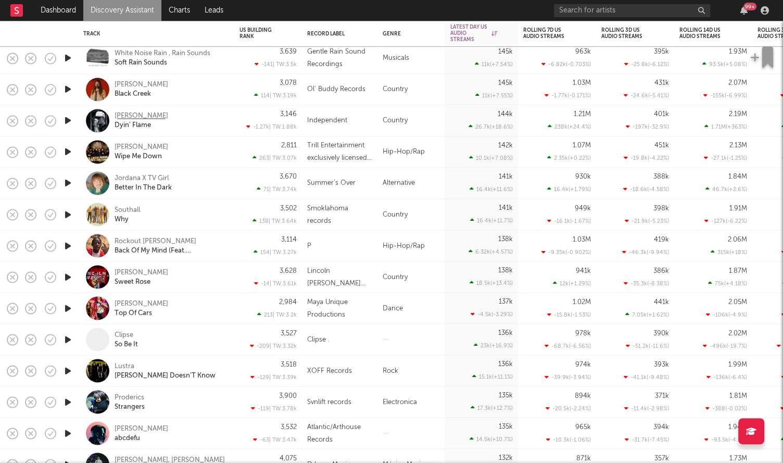
click at [135, 118] on div "Tayler Holder" at bounding box center [142, 115] width 54 height 9
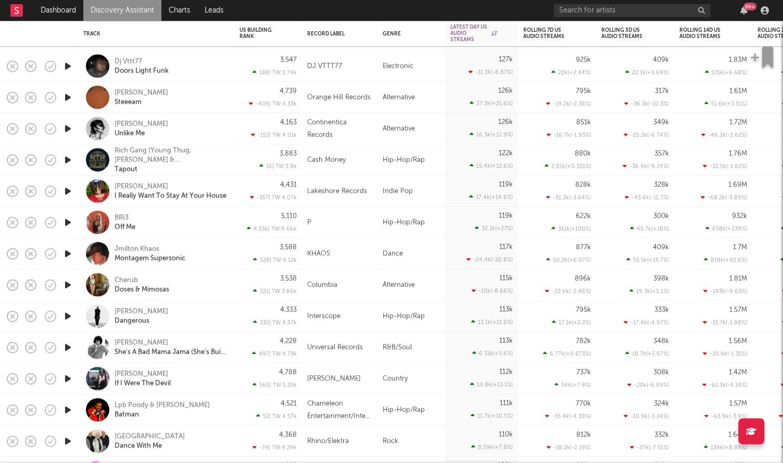
click at [65, 162] on icon "button" at bounding box center [68, 159] width 11 height 13
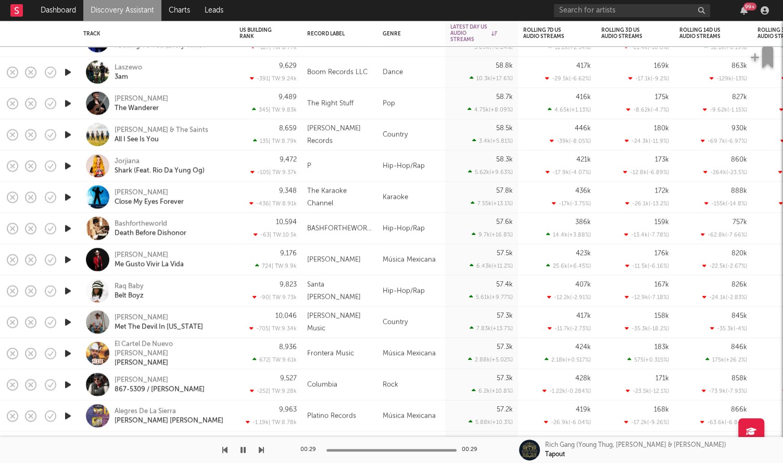
click at [70, 223] on icon "button" at bounding box center [68, 228] width 11 height 13
click at [70, 223] on icon "button" at bounding box center [68, 228] width 10 height 13
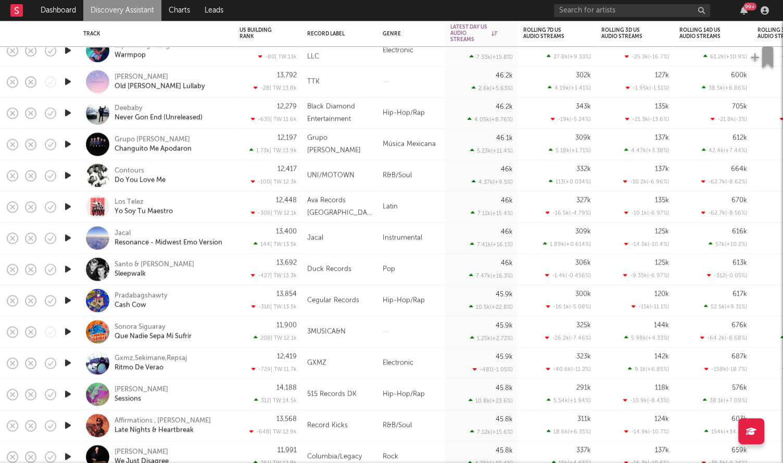
click at [64, 209] on icon "button" at bounding box center [68, 207] width 11 height 13
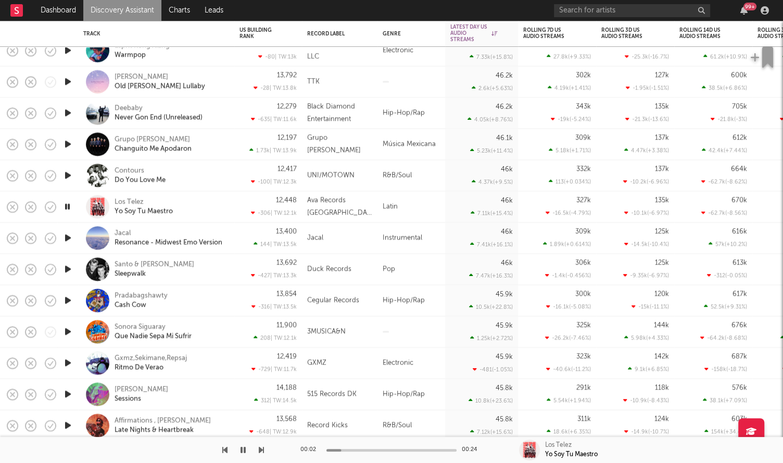
click at [64, 208] on icon "button" at bounding box center [68, 207] width 10 height 13
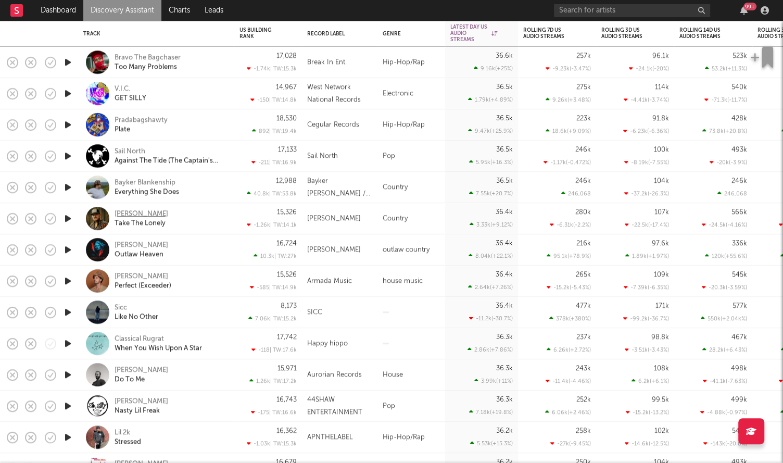
click at [134, 215] on div "Hayden Coffman" at bounding box center [142, 213] width 54 height 9
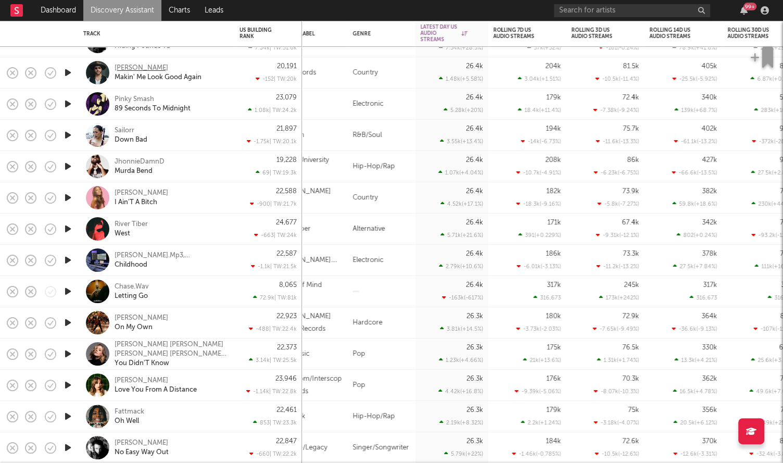
click at [132, 67] on div "Drake White" at bounding box center [142, 68] width 54 height 9
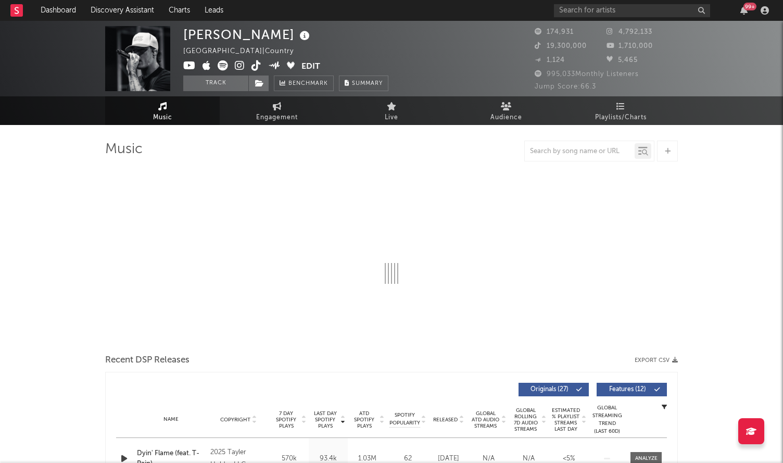
select select "6m"
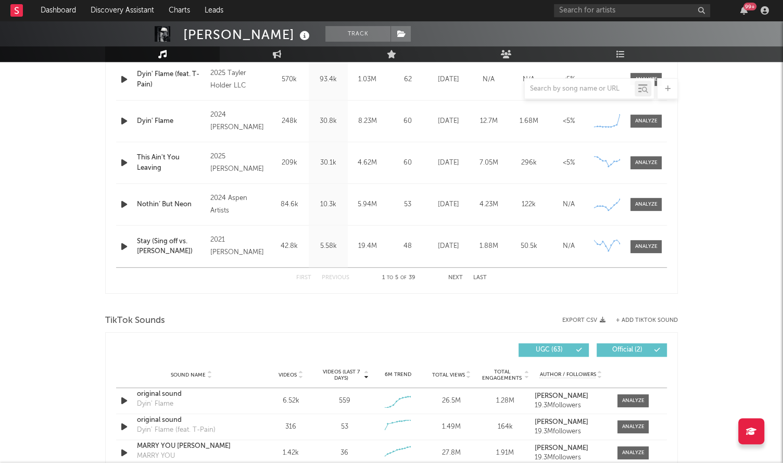
scroll to position [234, 0]
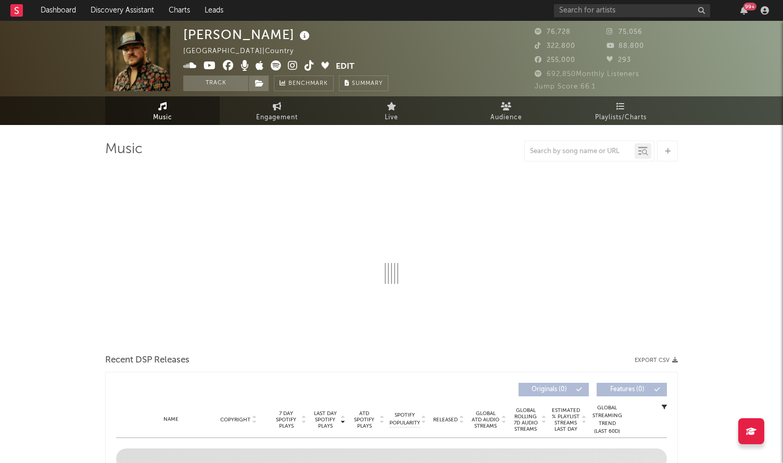
select select "6m"
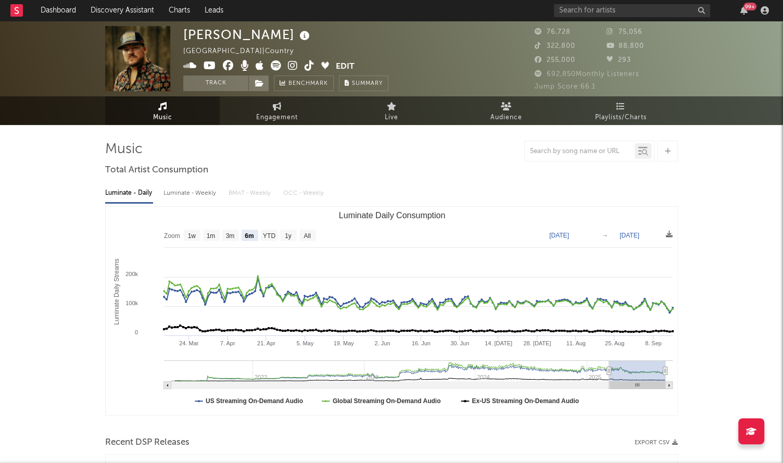
click at [276, 64] on icon at bounding box center [276, 65] width 10 height 10
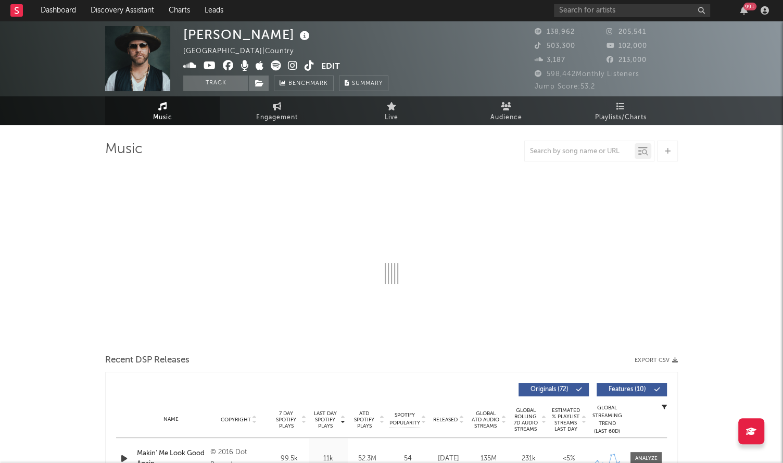
select select "6m"
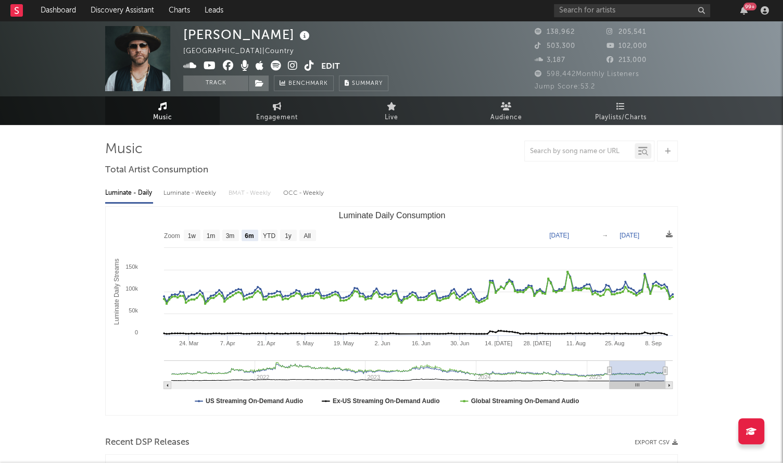
click at [277, 68] on icon at bounding box center [276, 65] width 10 height 10
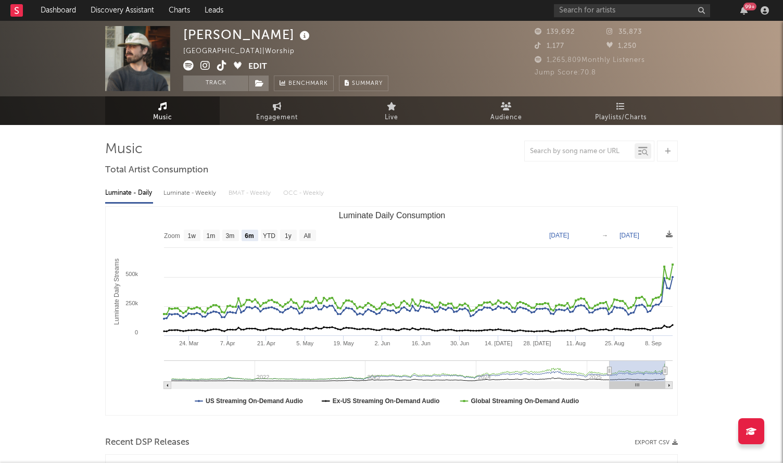
select select "6m"
click at [189, 68] on icon at bounding box center [188, 65] width 10 height 10
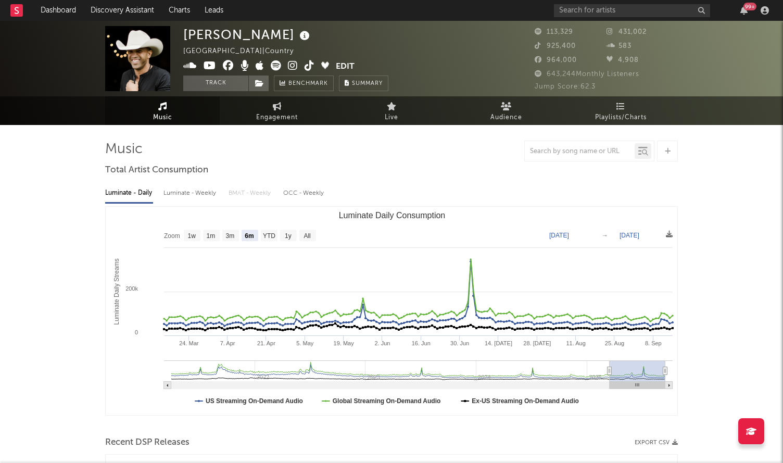
select select "6m"
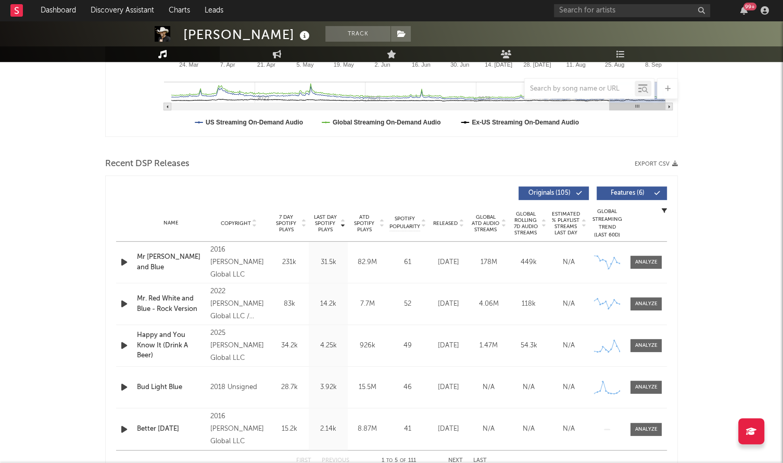
scroll to position [295, 0]
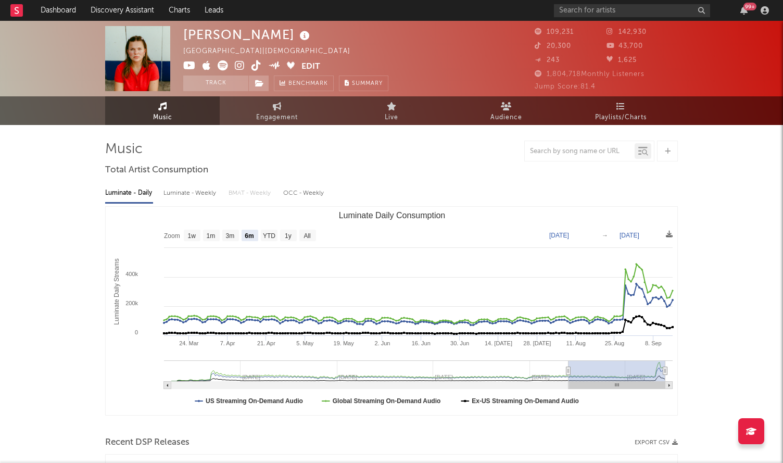
select select "6m"
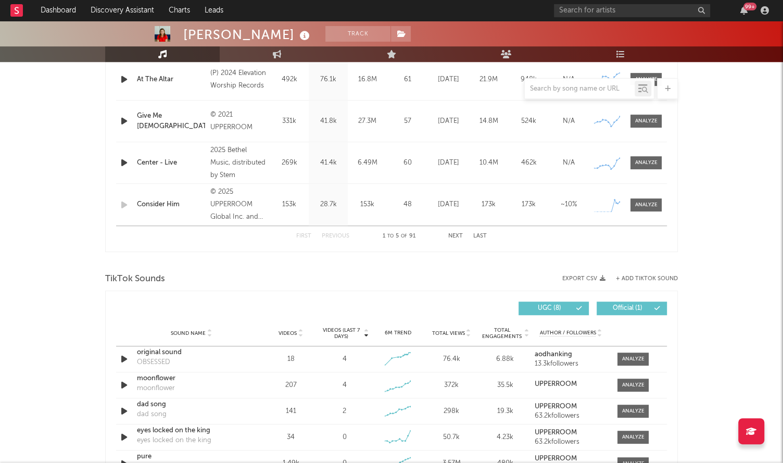
scroll to position [547, 0]
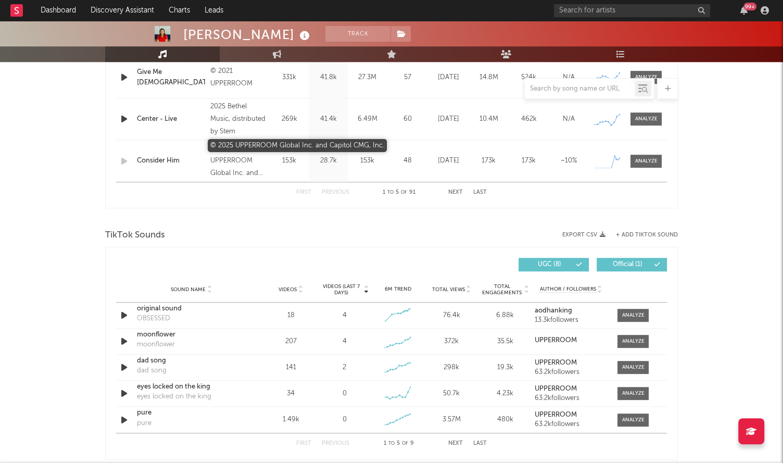
click at [235, 166] on div "© 2025 UPPERROOM Global Inc. and Capitol CMG, Inc." at bounding box center [238, 161] width 57 height 38
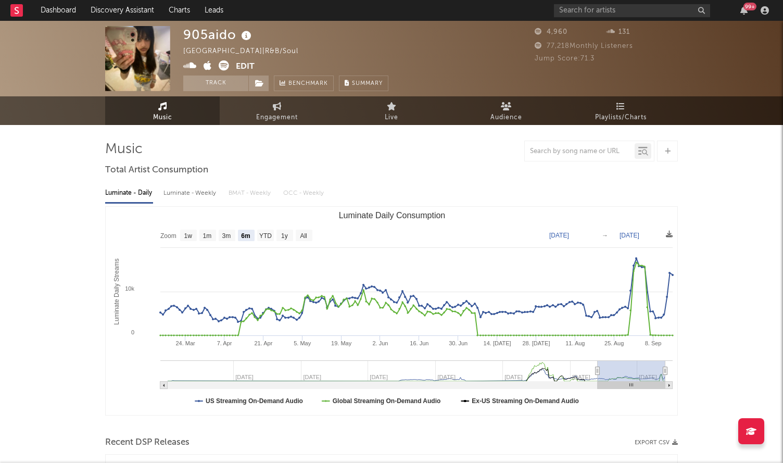
select select "6m"
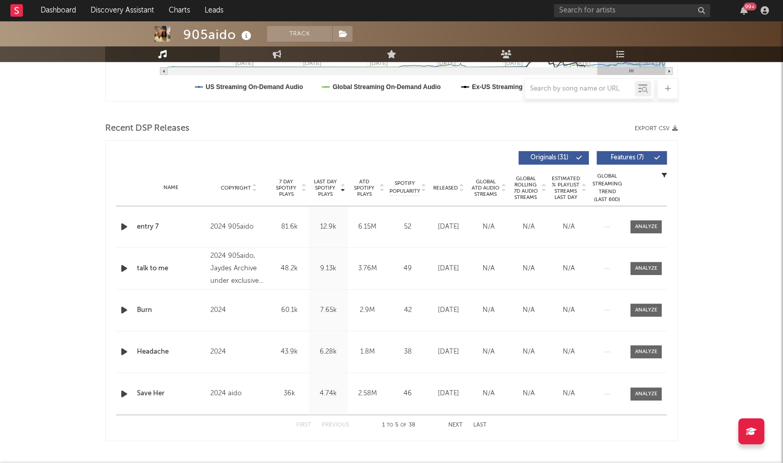
scroll to position [340, 0]
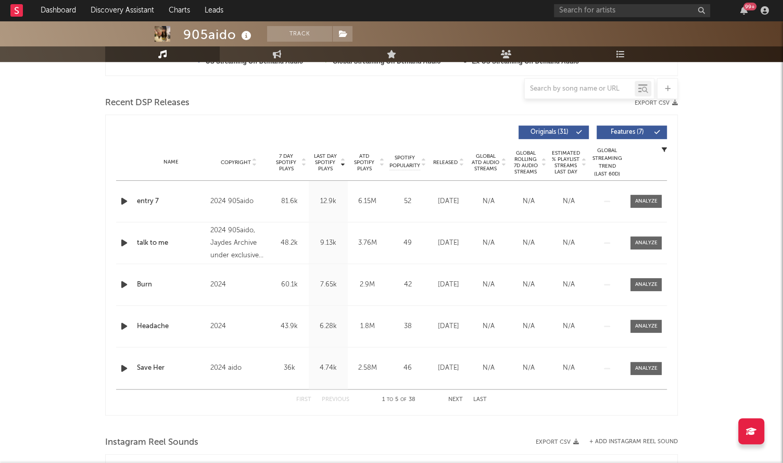
click at [110, 201] on div "Last Day Spotify Plays Copyright 7 Day Spotify Plays Last Day Spotify Plays ATD…" at bounding box center [391, 265] width 573 height 301
click at [121, 201] on icon "button" at bounding box center [124, 201] width 11 height 13
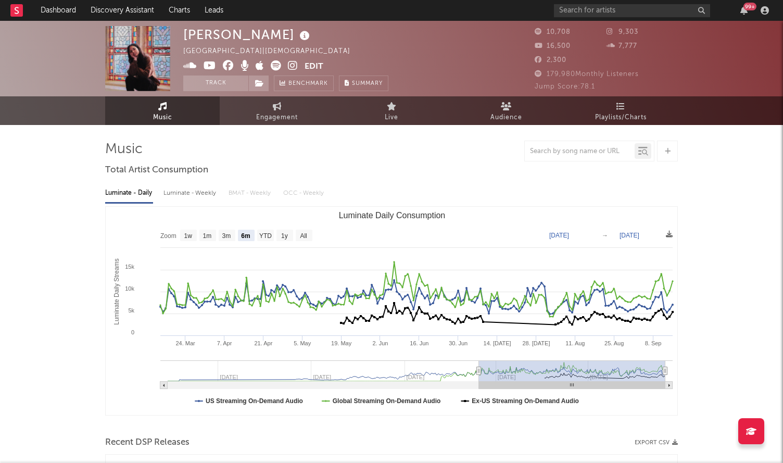
select select "6m"
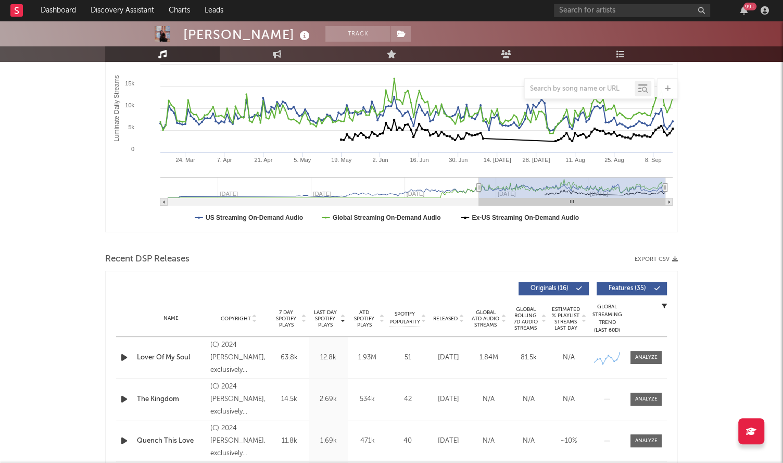
scroll to position [343, 0]
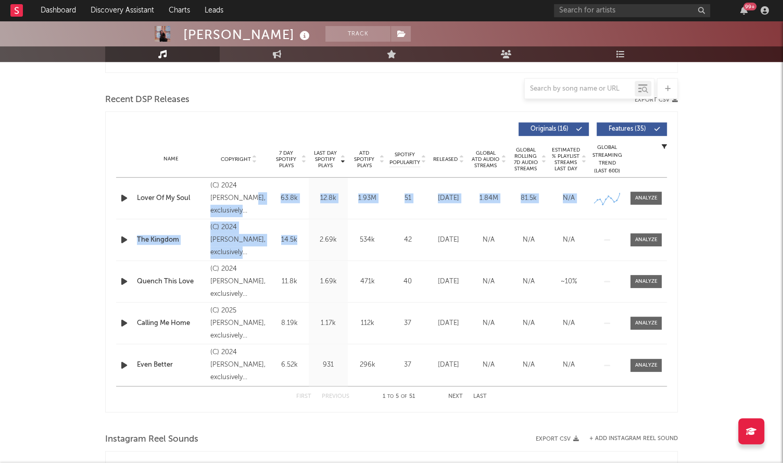
drag, startPoint x: 227, startPoint y: 203, endPoint x: 304, endPoint y: 238, distance: 84.6
click at [303, 239] on div "Name Lover Of My Soul Copyright (C) 2024 Dâmares Gomes, exclusively distributed…" at bounding box center [391, 282] width 551 height 208
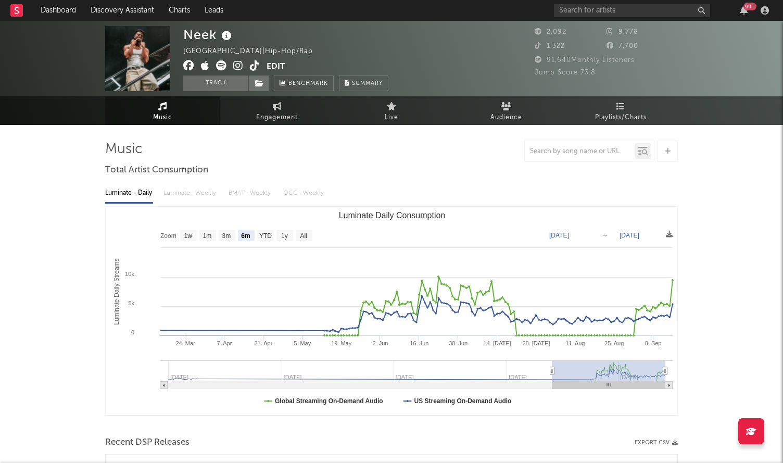
select select "6m"
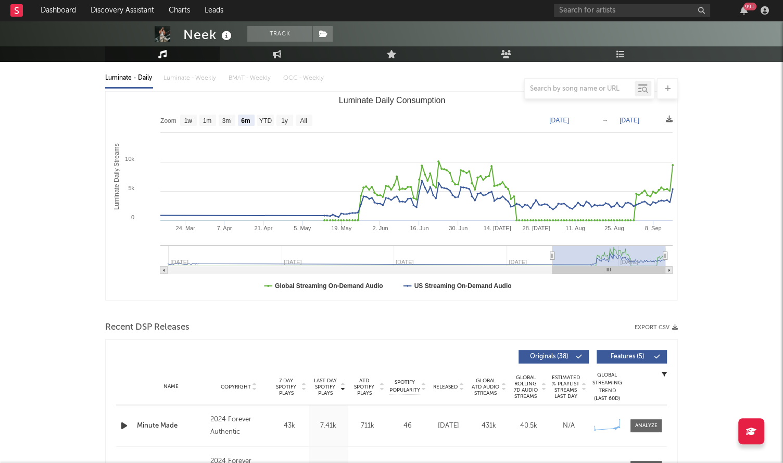
scroll to position [359, 0]
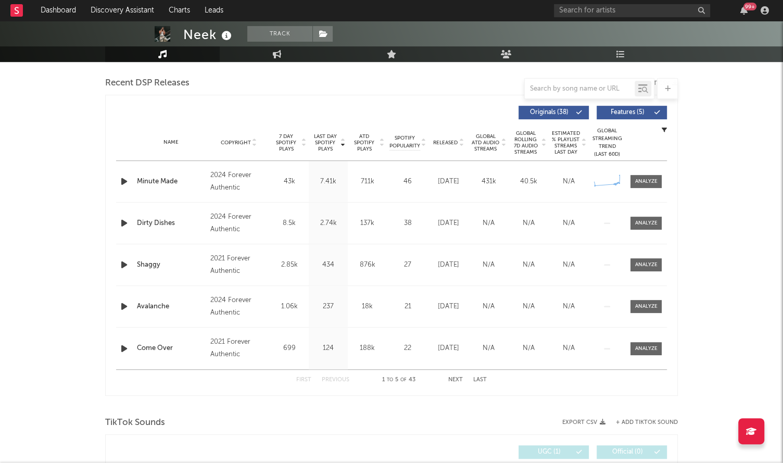
click at [124, 189] on div "Name Minute Made Copyright 2024 Forever Authentic Label Forever Authentic Album…" at bounding box center [391, 181] width 551 height 41
click at [126, 180] on icon "button" at bounding box center [124, 181] width 11 height 13
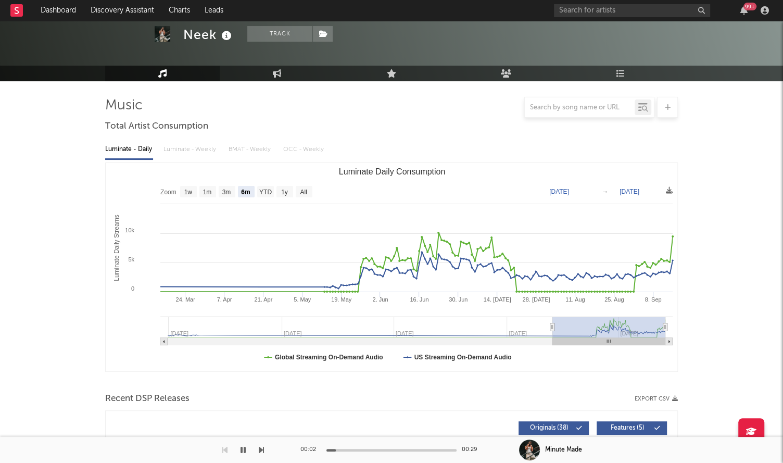
scroll to position [0, 0]
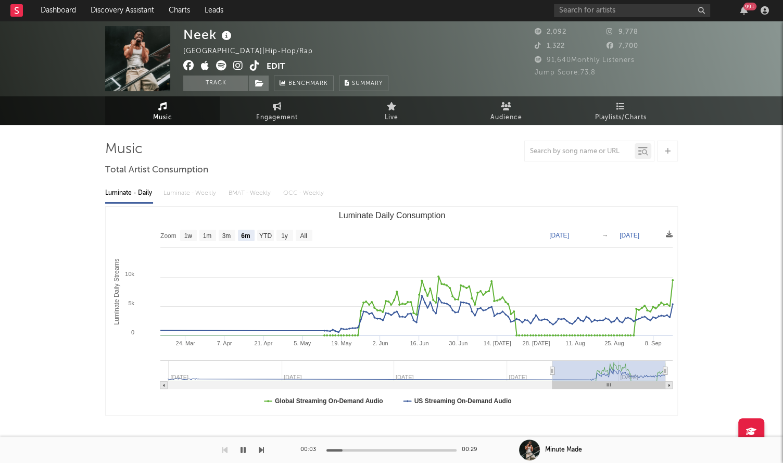
click at [222, 66] on icon at bounding box center [221, 65] width 10 height 10
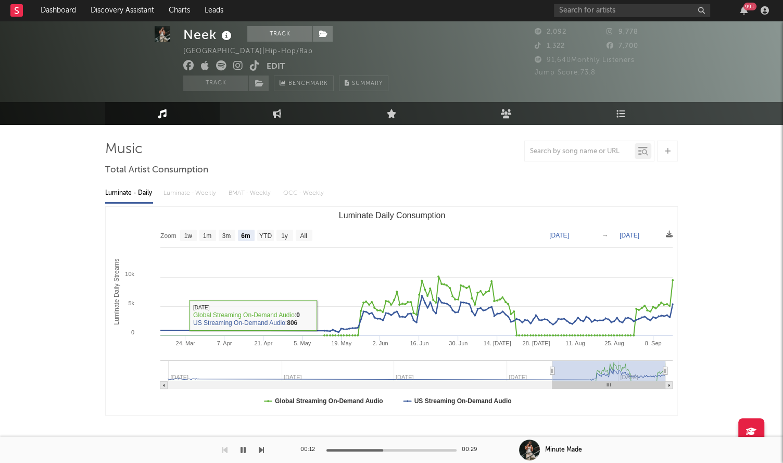
scroll to position [203, 0]
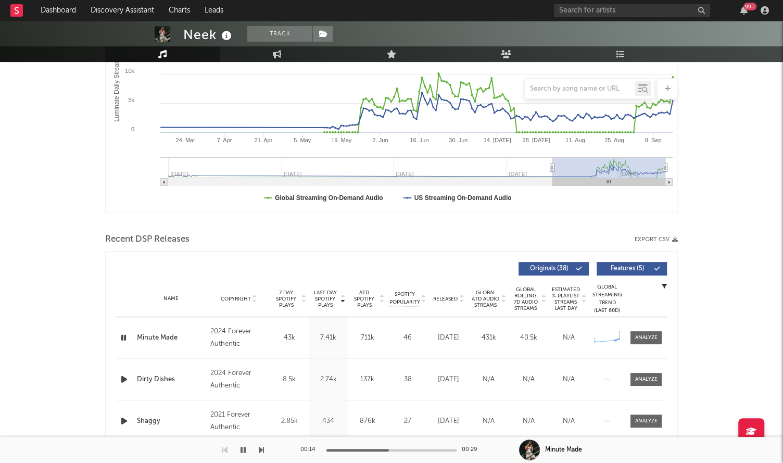
click at [642, 327] on div "Name Minute Made Copyright 2024 Forever Authentic Label Forever Authentic Album…" at bounding box center [391, 337] width 551 height 41
click at [643, 335] on div at bounding box center [646, 338] width 22 height 8
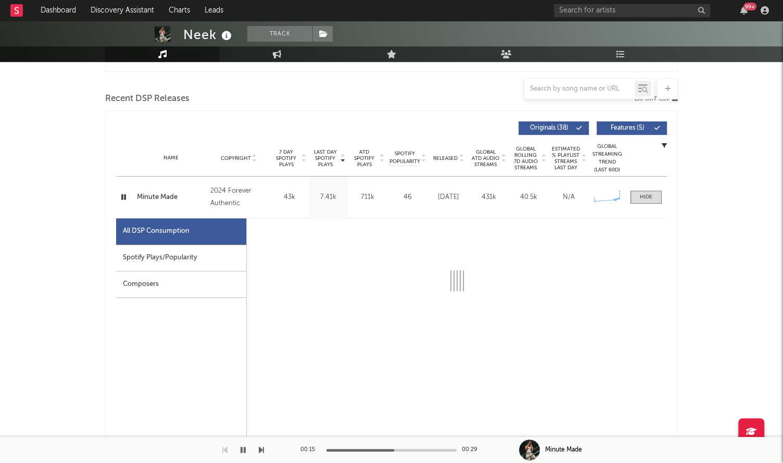
scroll to position [384, 0]
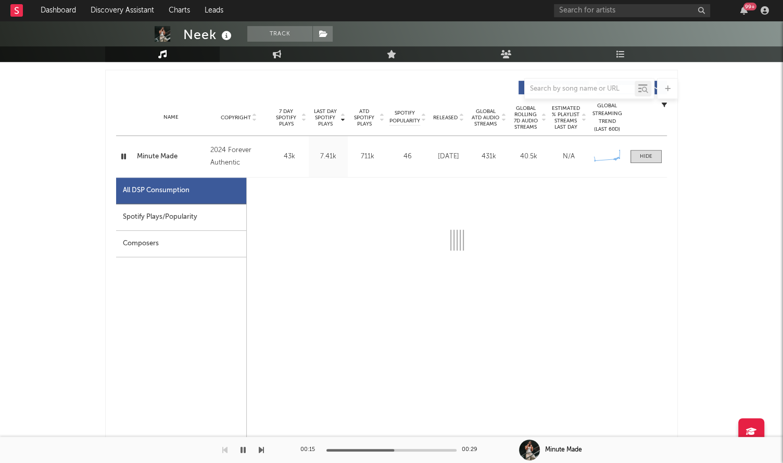
select select "1w"
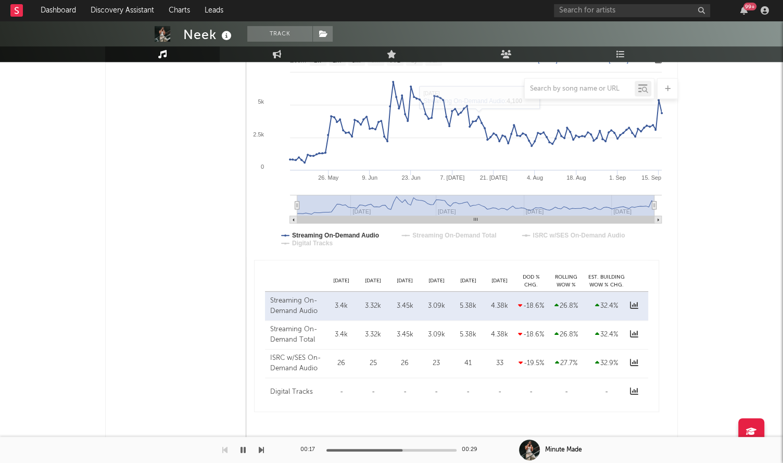
scroll to position [631, 0]
